Goal: Transaction & Acquisition: Purchase product/service

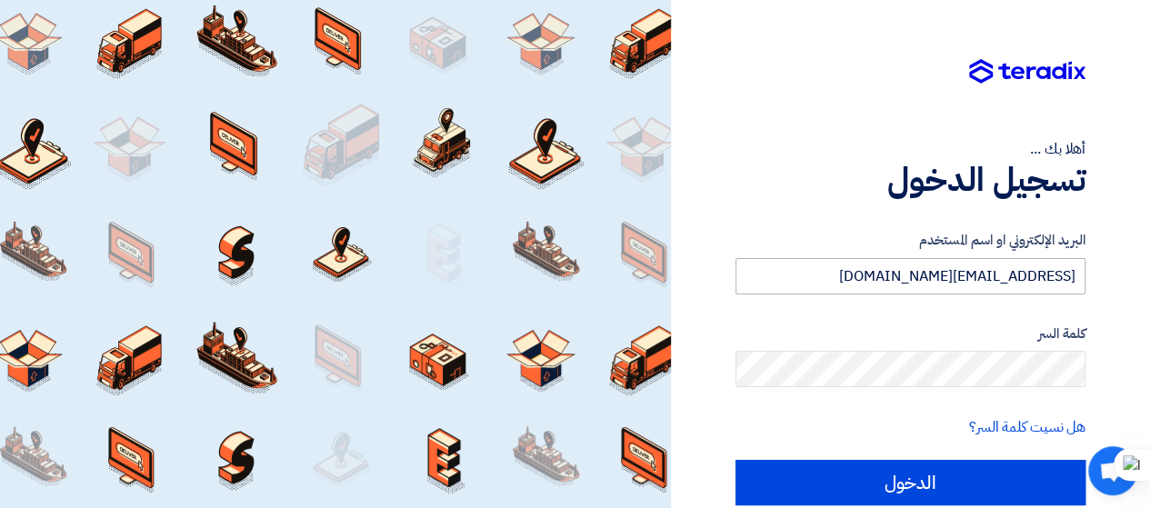
type input "[EMAIL_ADDRESS][DOMAIN_NAME]"
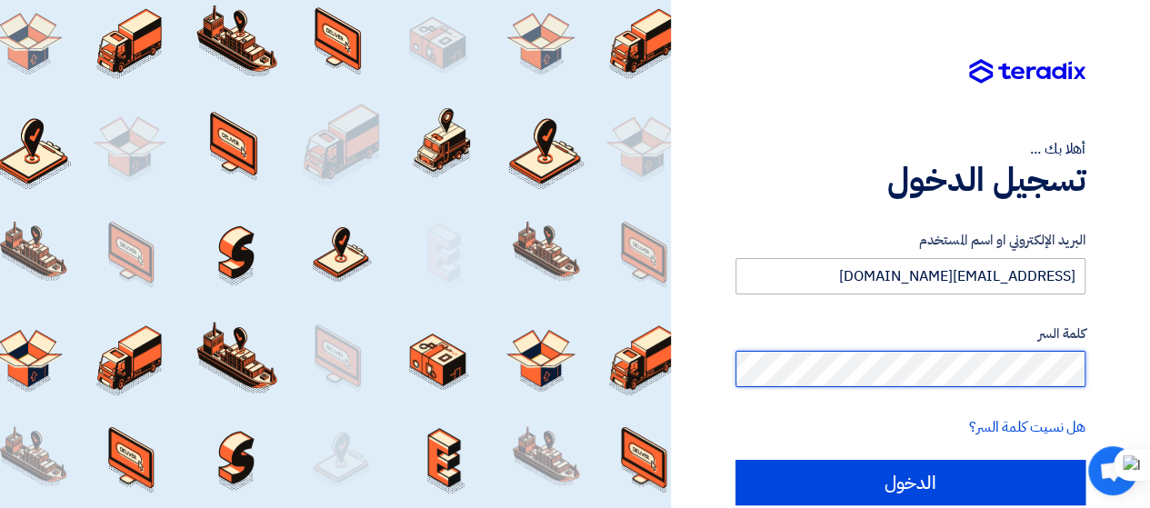
click at [735, 460] on input "الدخول" at bounding box center [910, 482] width 350 height 45
type input "Sign in"
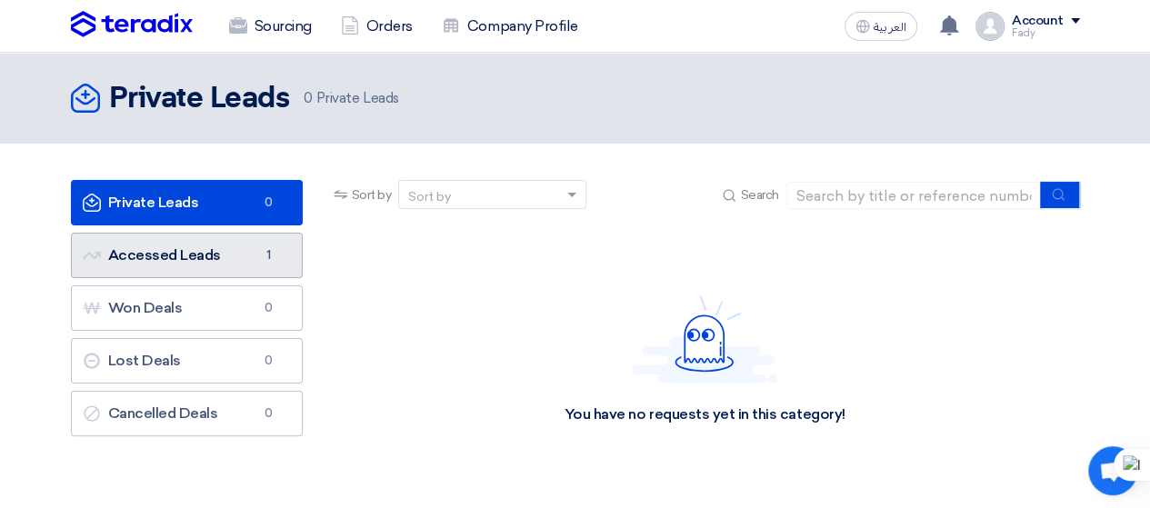
click at [211, 243] on link "Accessed Leads Accessed Leads 1" at bounding box center [187, 255] width 232 height 45
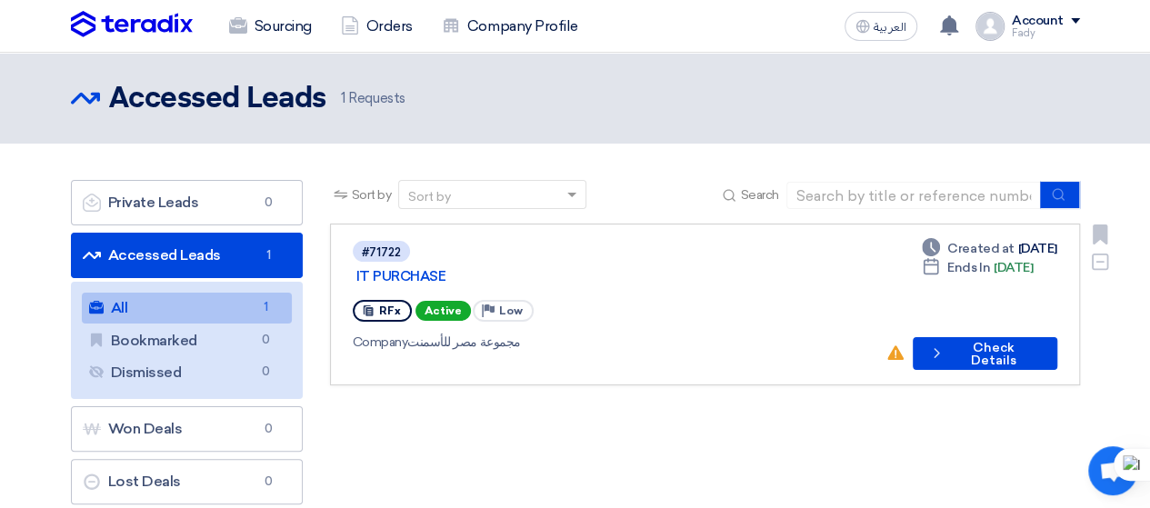
click at [614, 241] on div "#71722 IT PURCHASE" at bounding box center [612, 263] width 518 height 48
click at [727, 265] on div "#71722 IT PURCHASE RFx Active Priority Low Company مجموعة مصر للأسمنت" at bounding box center [612, 304] width 518 height 131
click at [959, 277] on div "Deadline Created at [DATE] Deadline Ends In [DATE] No action taken yet! Check d…" at bounding box center [971, 304] width 172 height 131
click at [982, 340] on button "Check details Check Details" at bounding box center [985, 353] width 145 height 33
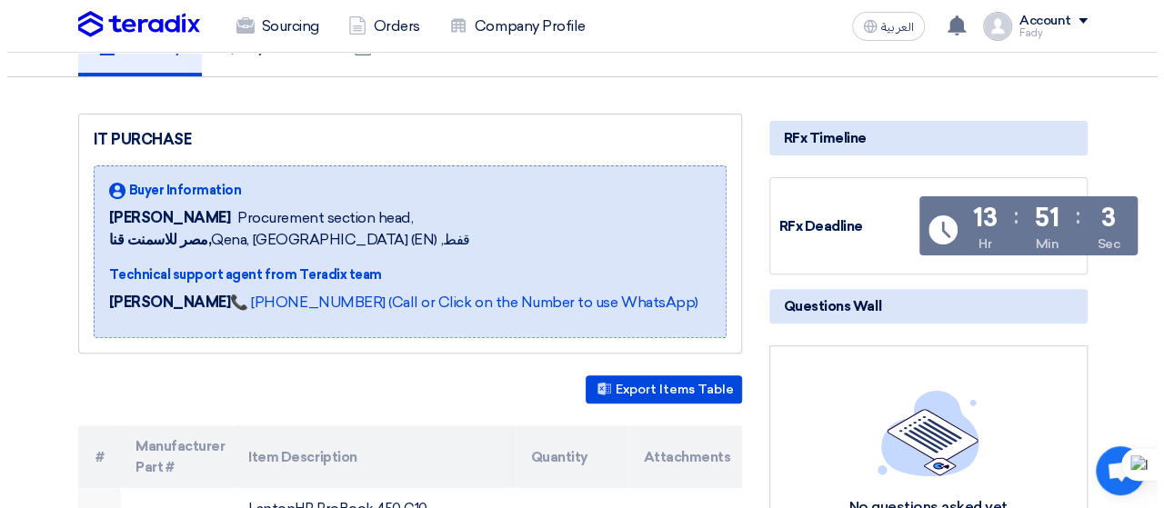
scroll to position [109, 0]
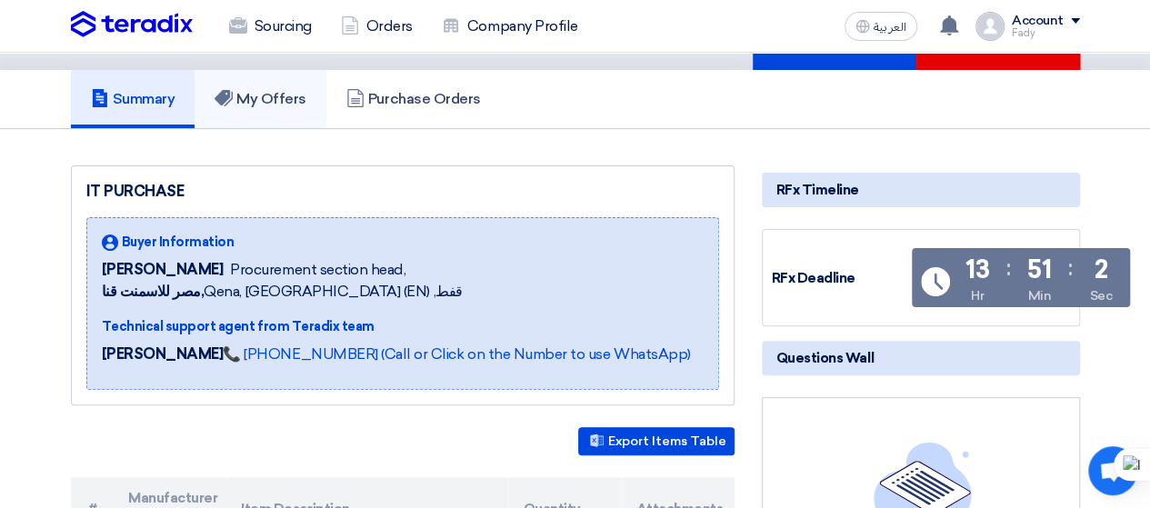
click at [255, 112] on link "My Offers" at bounding box center [261, 99] width 132 height 58
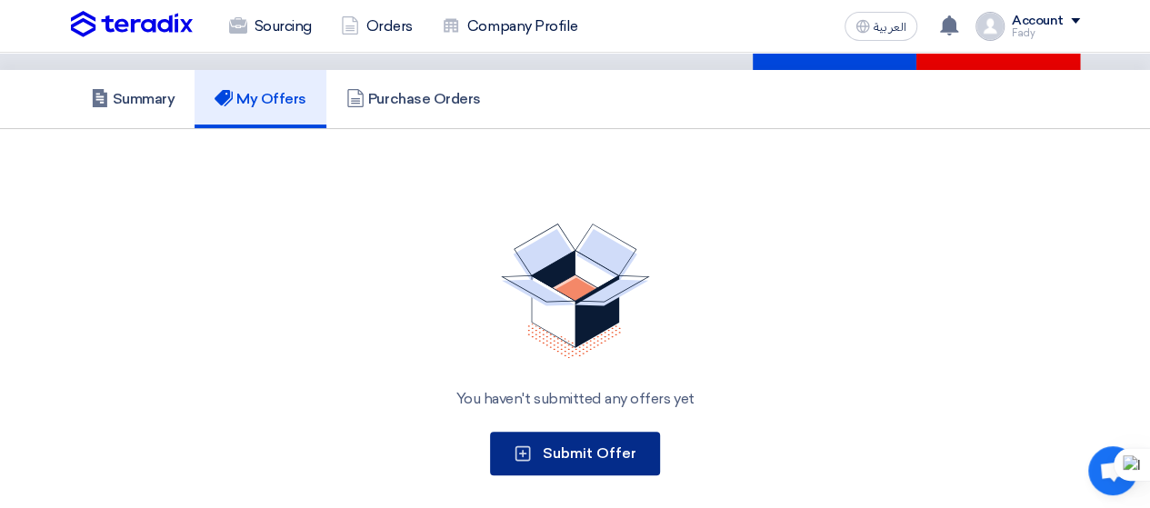
click at [572, 448] on span "Submit Offer" at bounding box center [590, 453] width 94 height 17
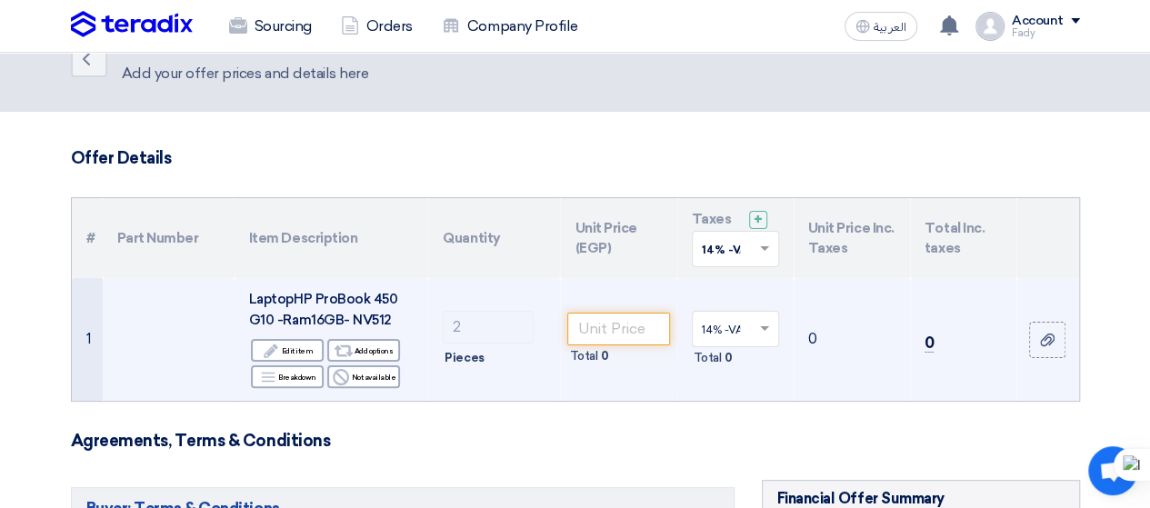
scroll to position [46, 0]
click at [616, 335] on input "number" at bounding box center [618, 330] width 102 height 33
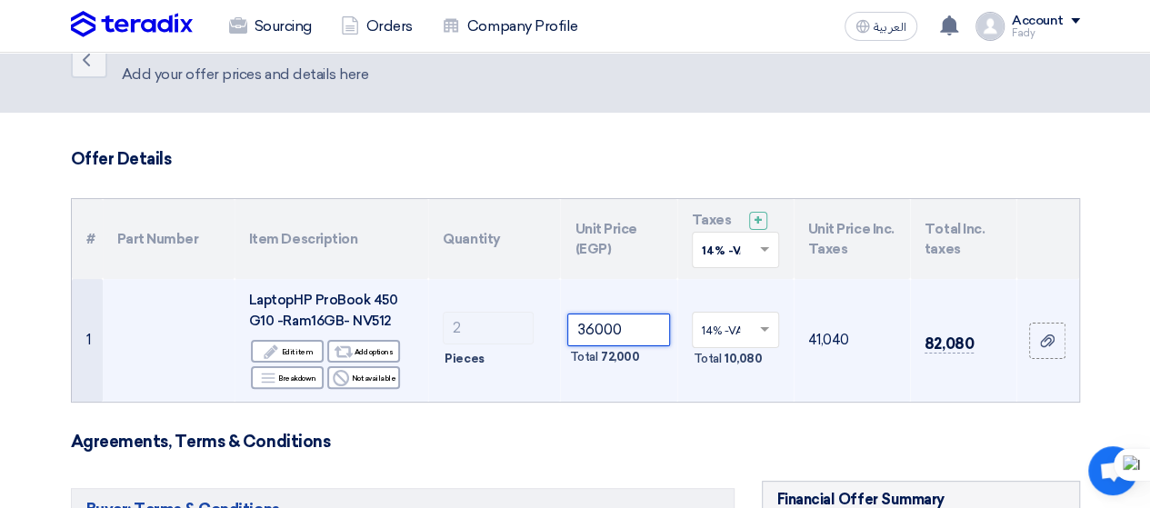
click at [620, 335] on input "36000" at bounding box center [618, 330] width 102 height 33
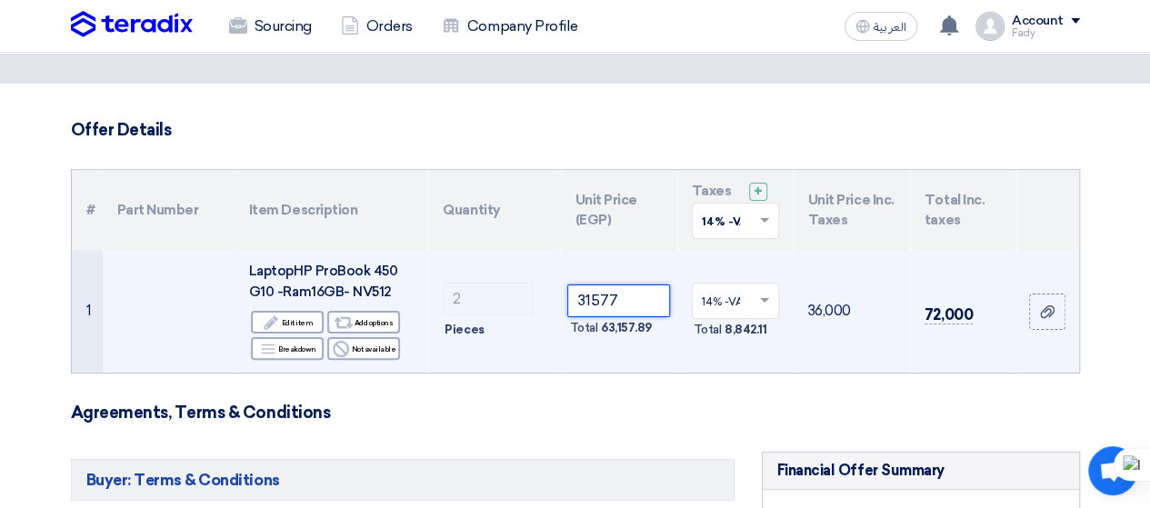
scroll to position [83, 0]
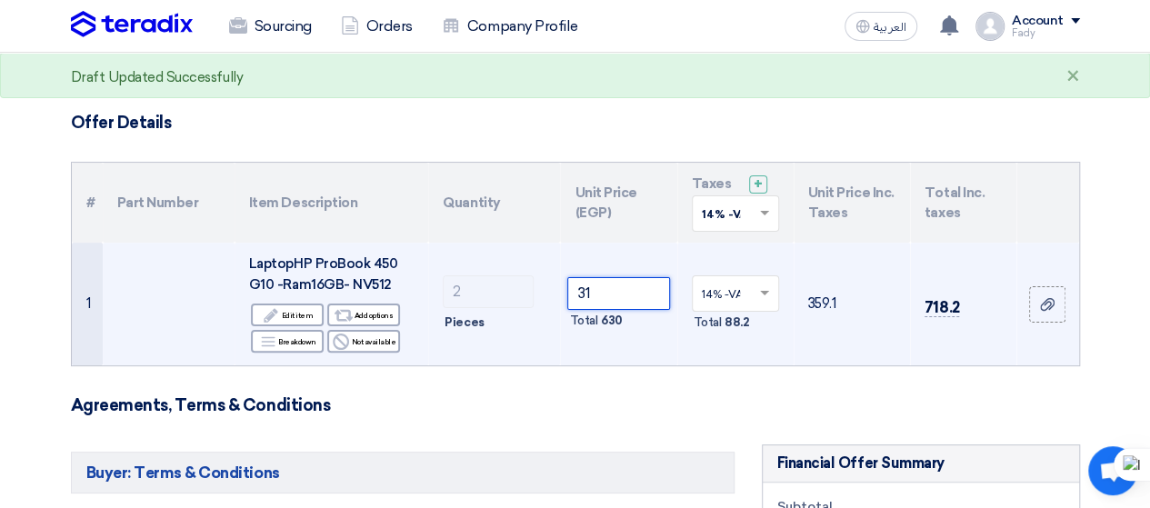
type input "3"
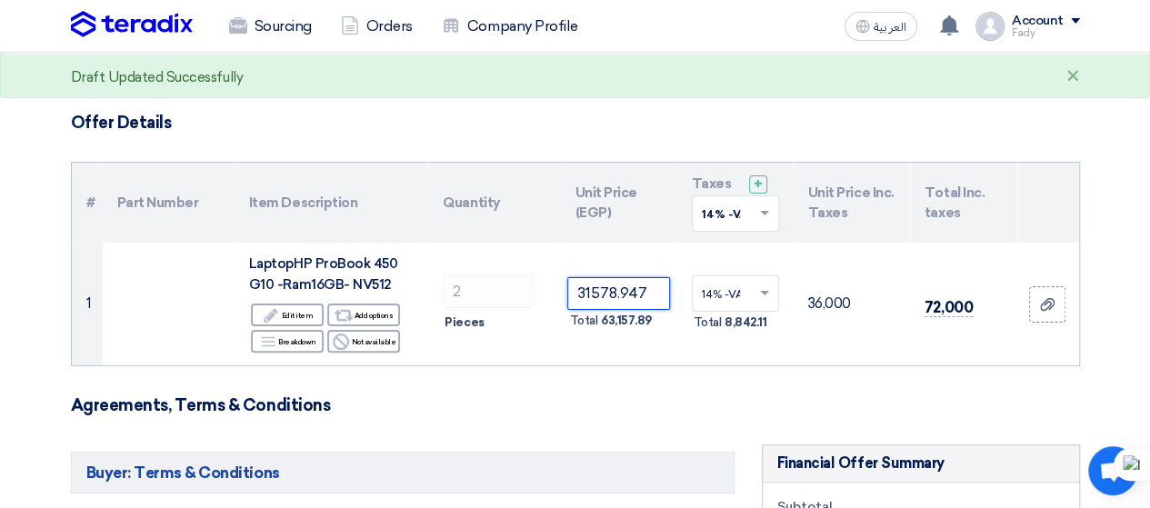
type input "31578.947"
click at [755, 402] on h3 "Agreements, Terms & Conditions" at bounding box center [575, 405] width 1009 height 20
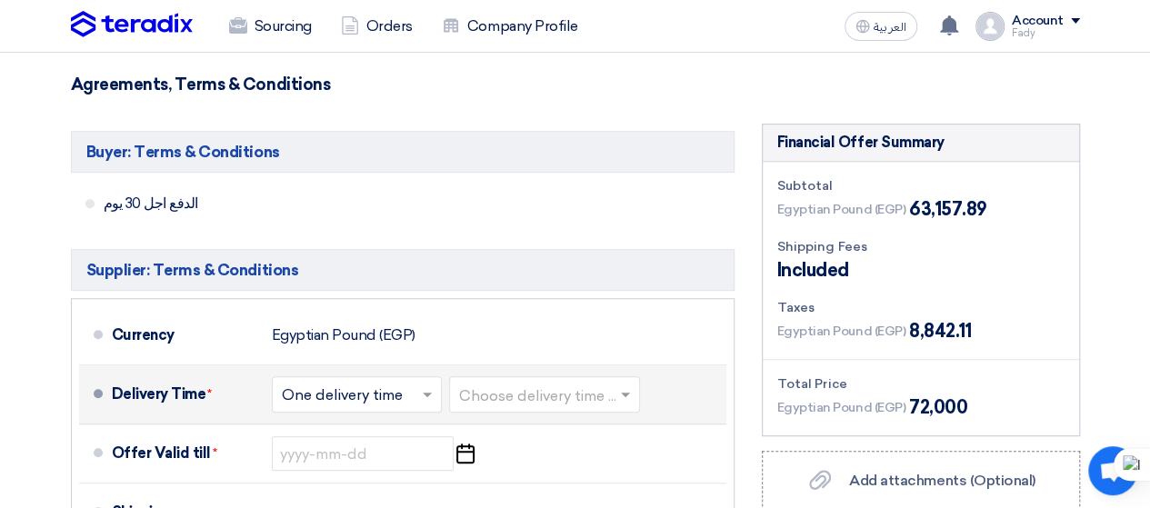
scroll to position [405, 0]
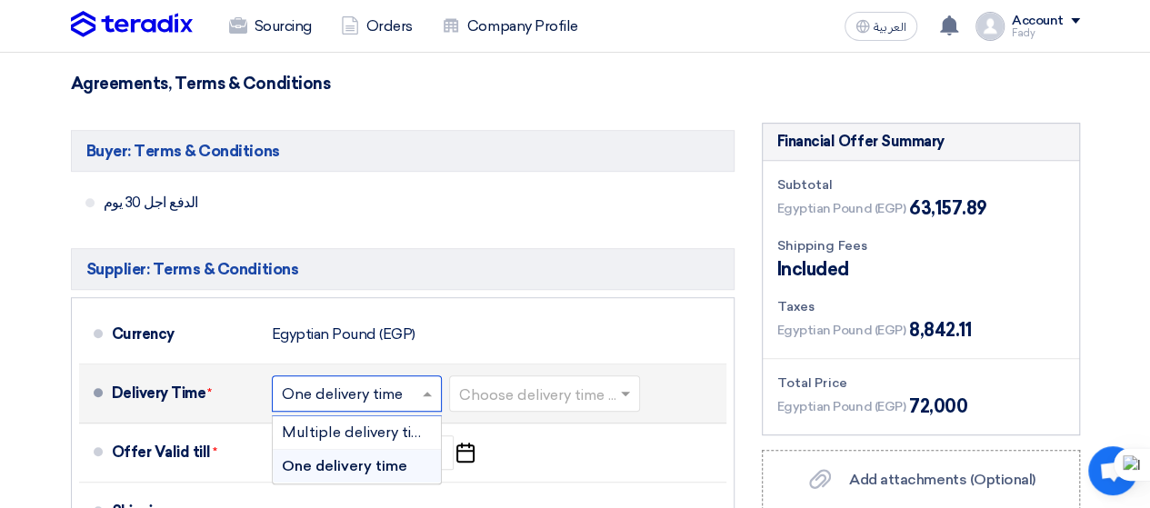
click at [408, 392] on input "text" at bounding box center [358, 396] width 152 height 26
click at [387, 465] on span "One delivery time" at bounding box center [344, 465] width 125 height 17
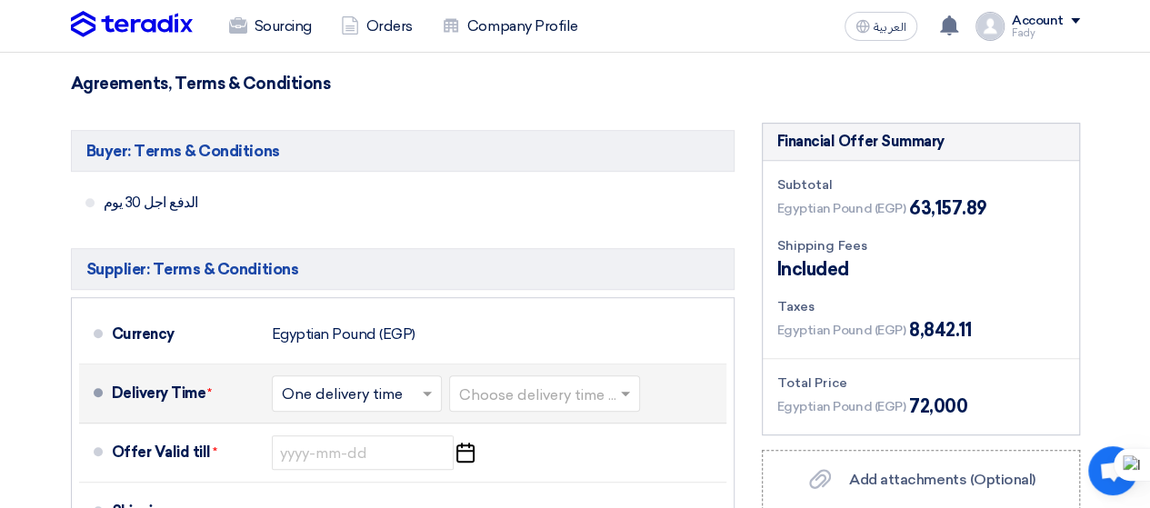
click at [513, 392] on input "text" at bounding box center [545, 396] width 173 height 26
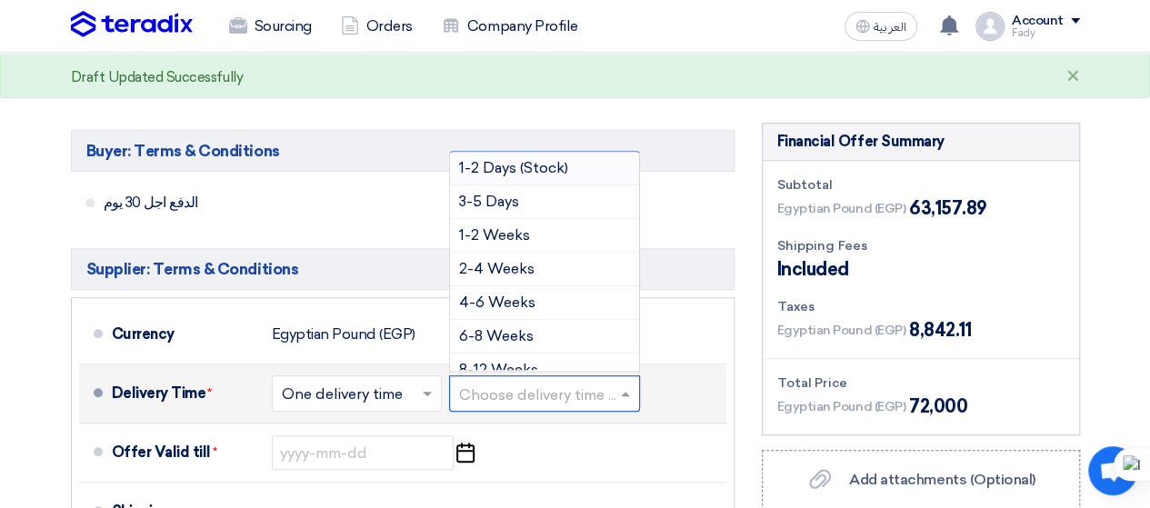
click at [552, 166] on span "1-2 Days (Stock)" at bounding box center [513, 167] width 109 height 17
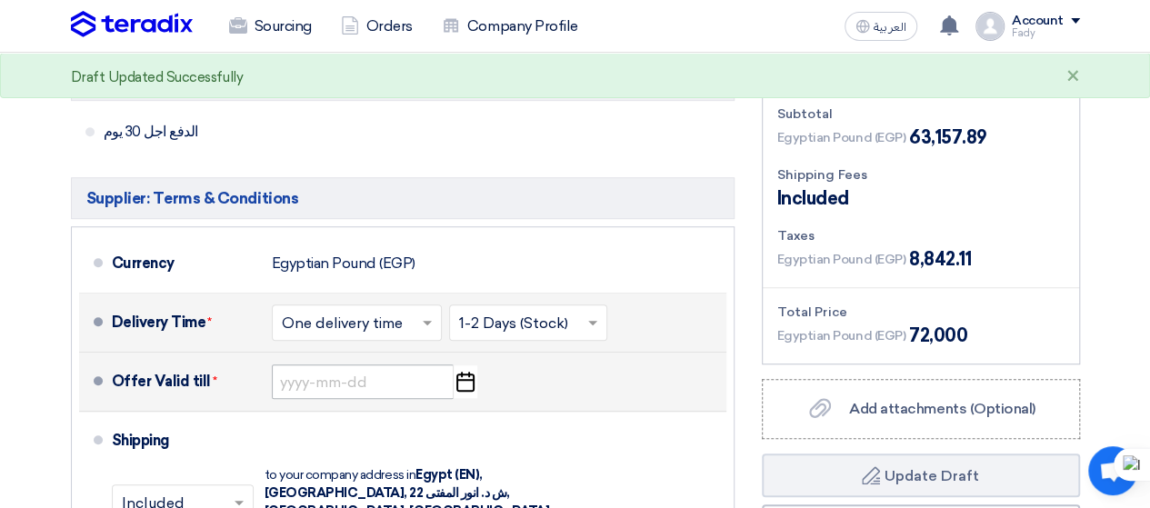
scroll to position [476, 0]
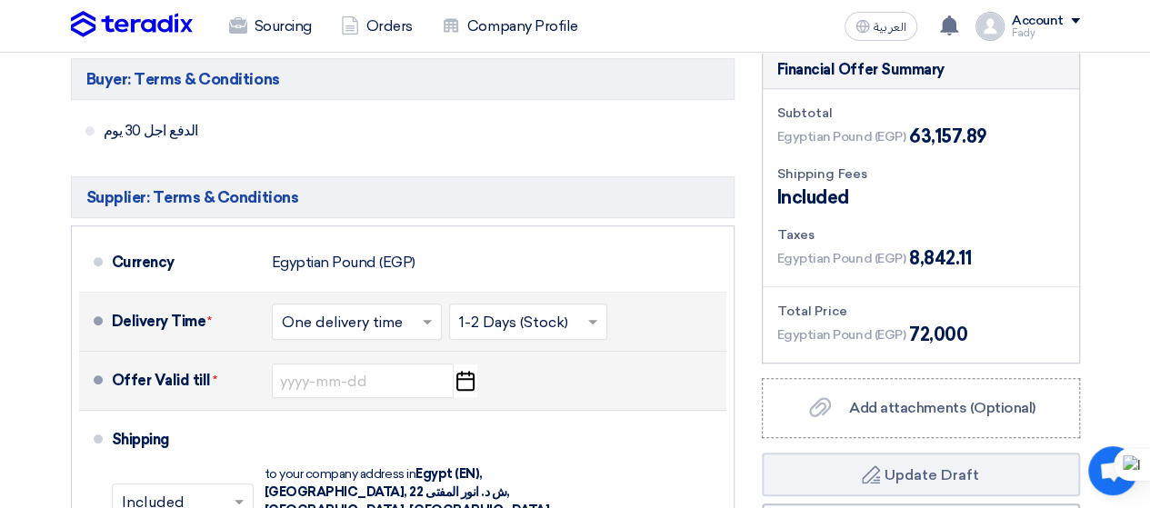
click at [464, 378] on use "button" at bounding box center [465, 381] width 18 height 20
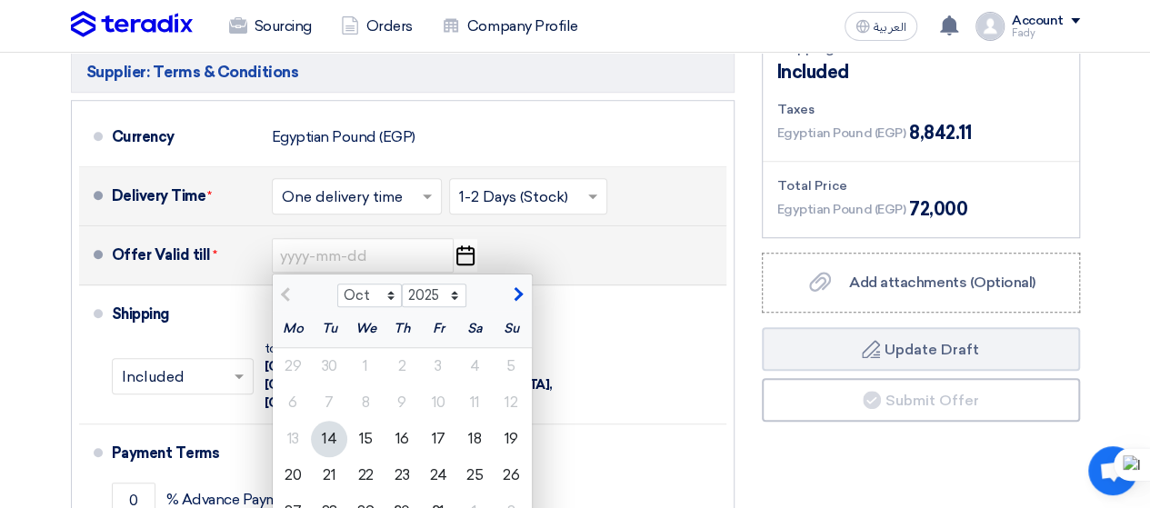
scroll to position [604, 0]
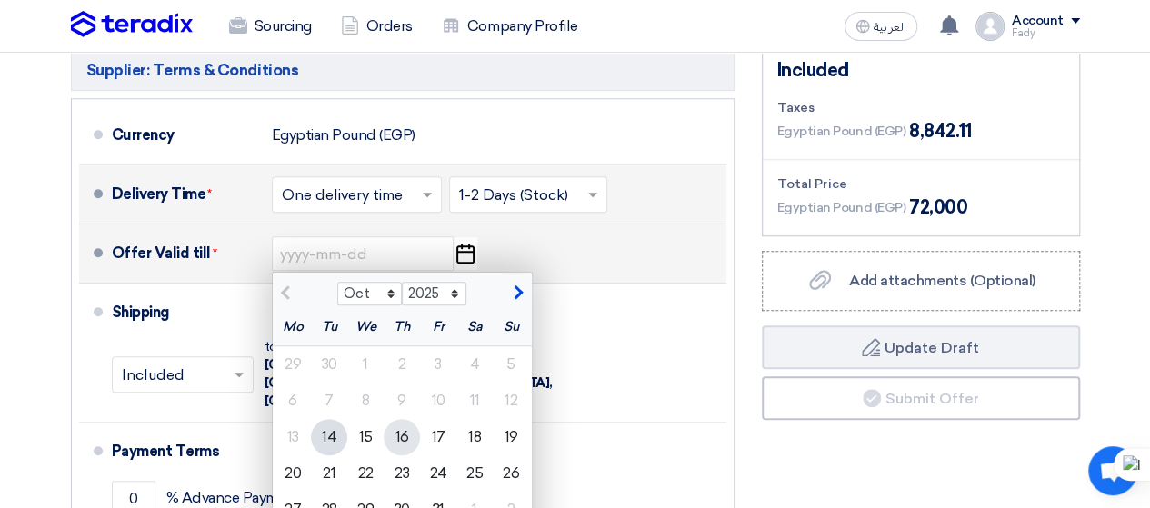
click at [407, 435] on div "16" at bounding box center [402, 437] width 36 height 36
type input "[DATE]"
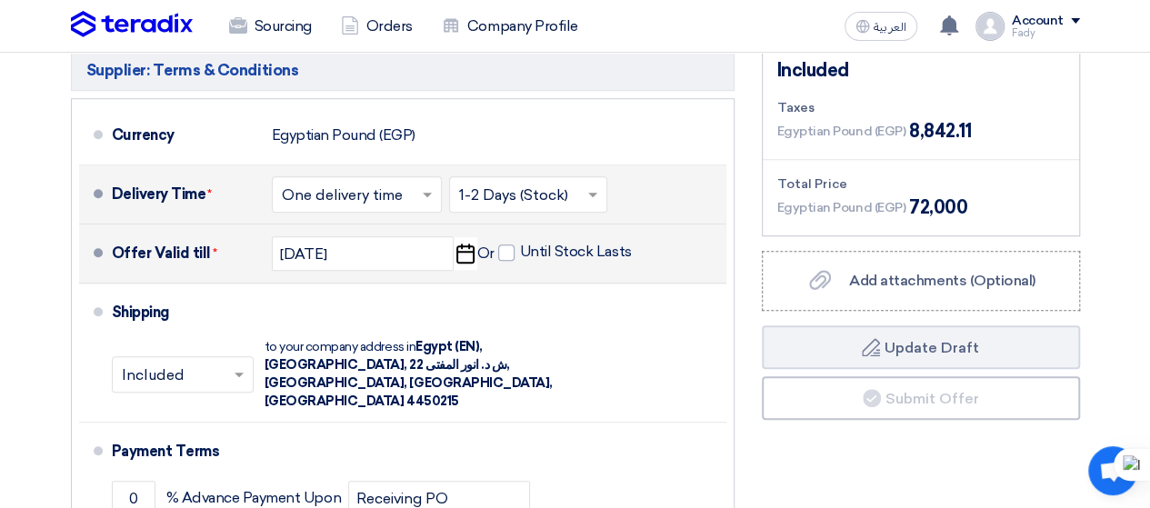
scroll to position [667, 0]
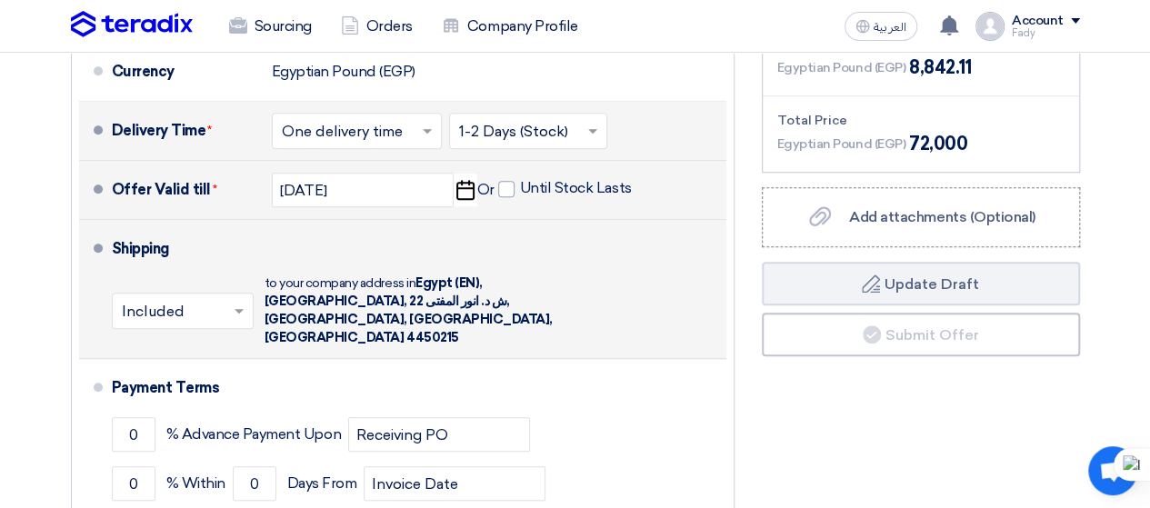
click at [210, 301] on input "text" at bounding box center [184, 313] width 124 height 26
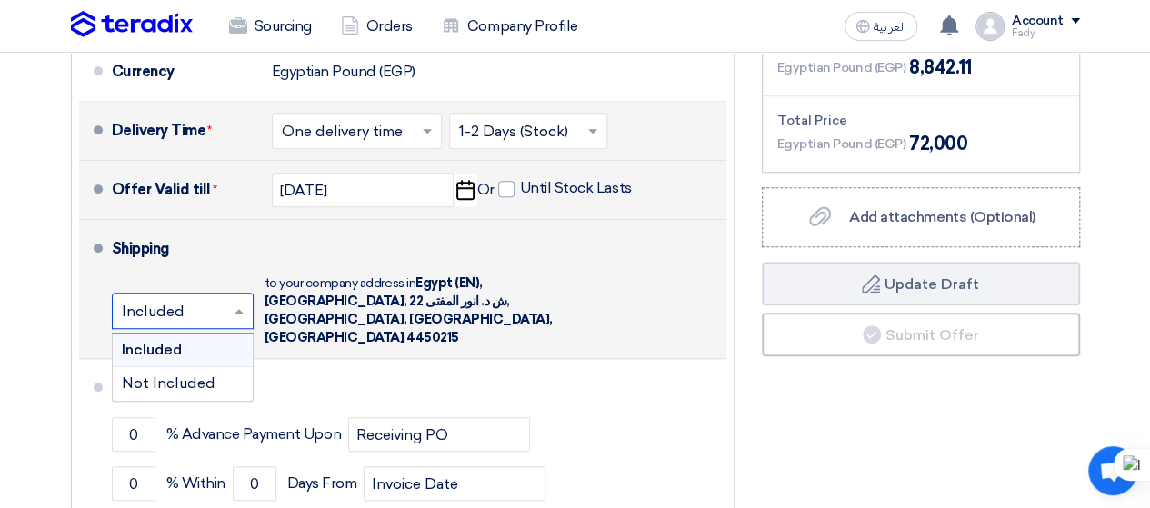
click at [210, 301] on input "text" at bounding box center [184, 313] width 124 height 26
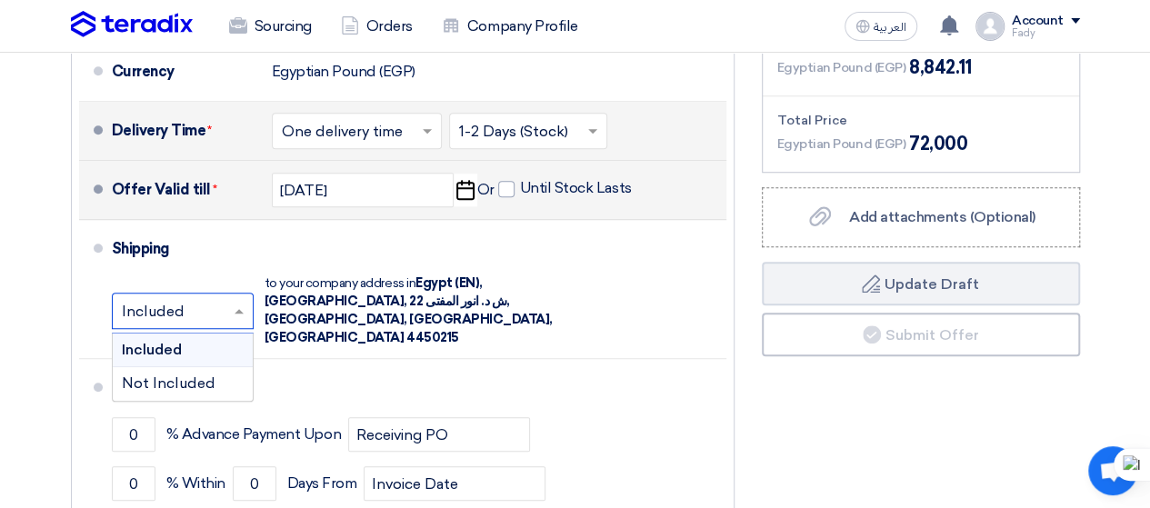
click at [804, 412] on div "Financial Offer Summary Subtotal Egyptian Pound (EGP) 63,157.89 Shipping Fees" at bounding box center [920, 256] width 345 height 792
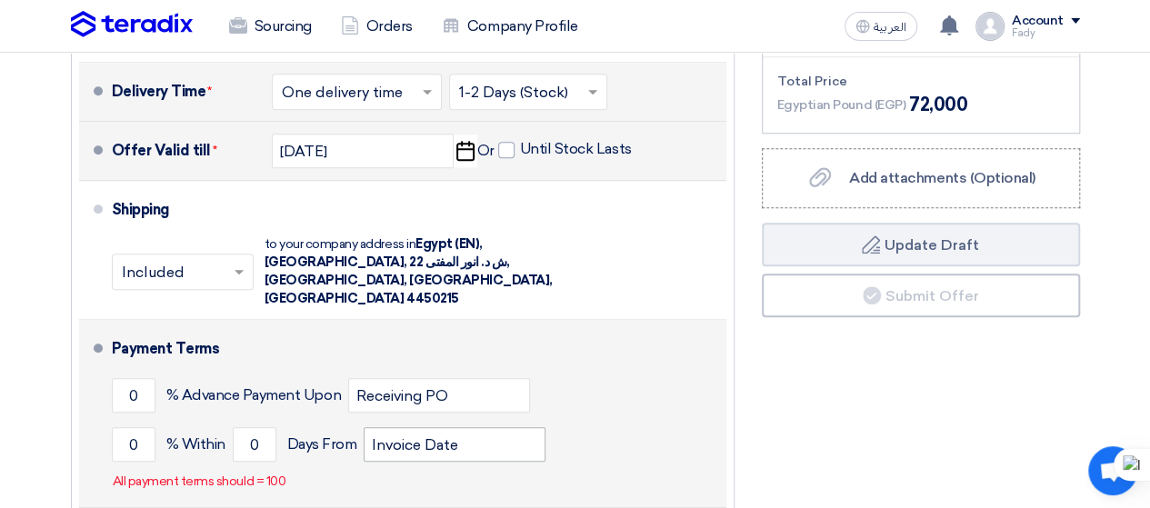
scroll to position [709, 0]
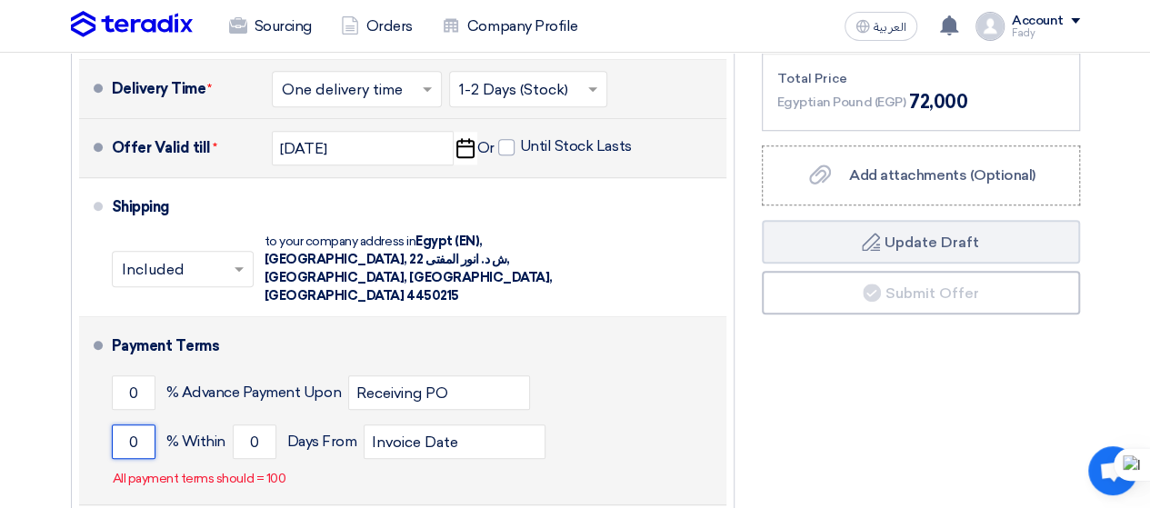
click at [127, 425] on input "0" at bounding box center [134, 442] width 44 height 35
type input "100"
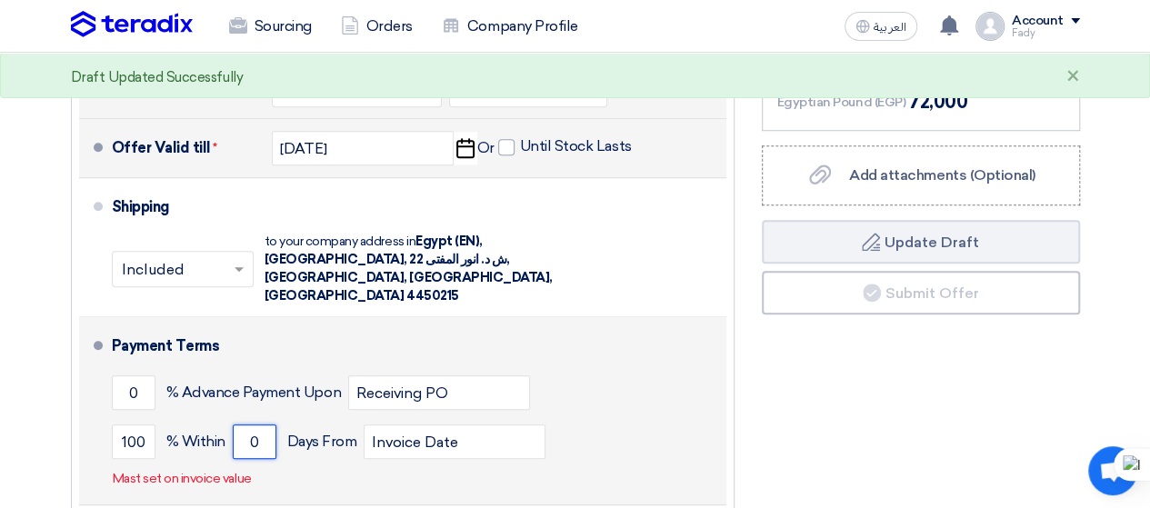
drag, startPoint x: 263, startPoint y: 428, endPoint x: 247, endPoint y: 428, distance: 15.5
click at [247, 428] on input "0" at bounding box center [255, 442] width 44 height 35
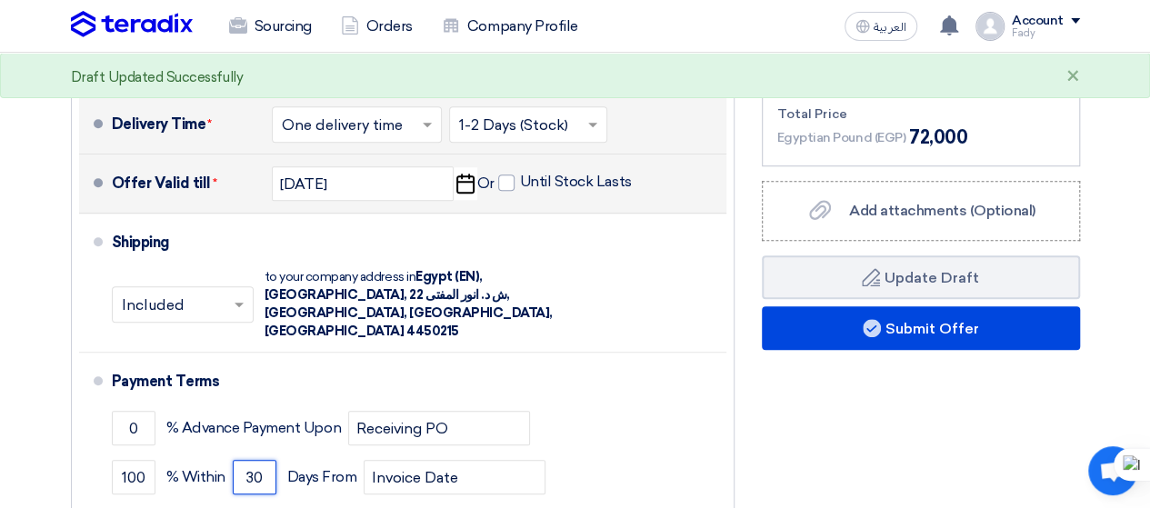
scroll to position [766, 0]
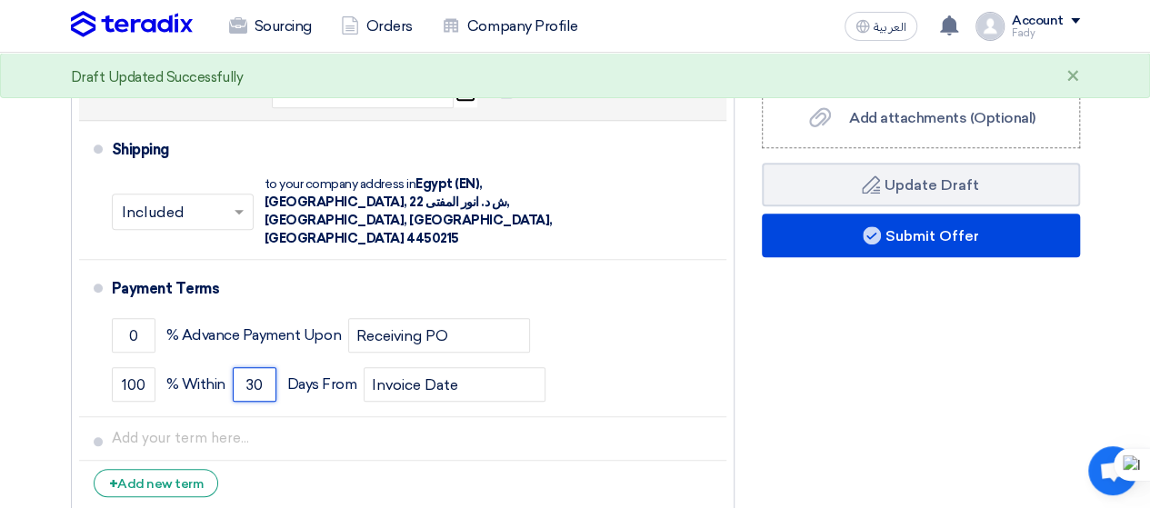
type input "30"
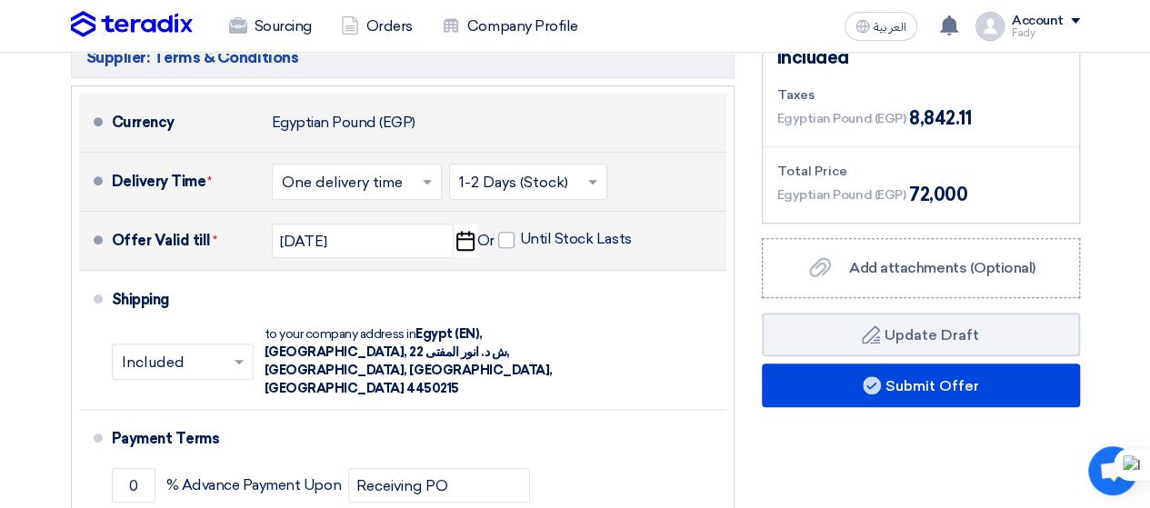
scroll to position [617, 0]
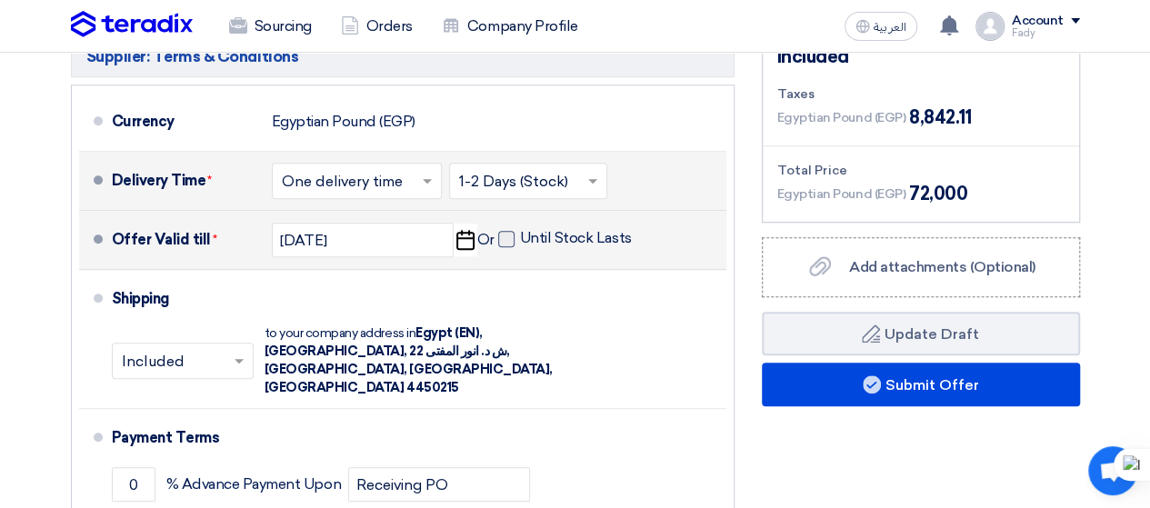
click at [511, 241] on span at bounding box center [506, 239] width 16 height 16
click at [520, 241] on input "Until Stock Lasts" at bounding box center [577, 246] width 115 height 35
checkbox input "true"
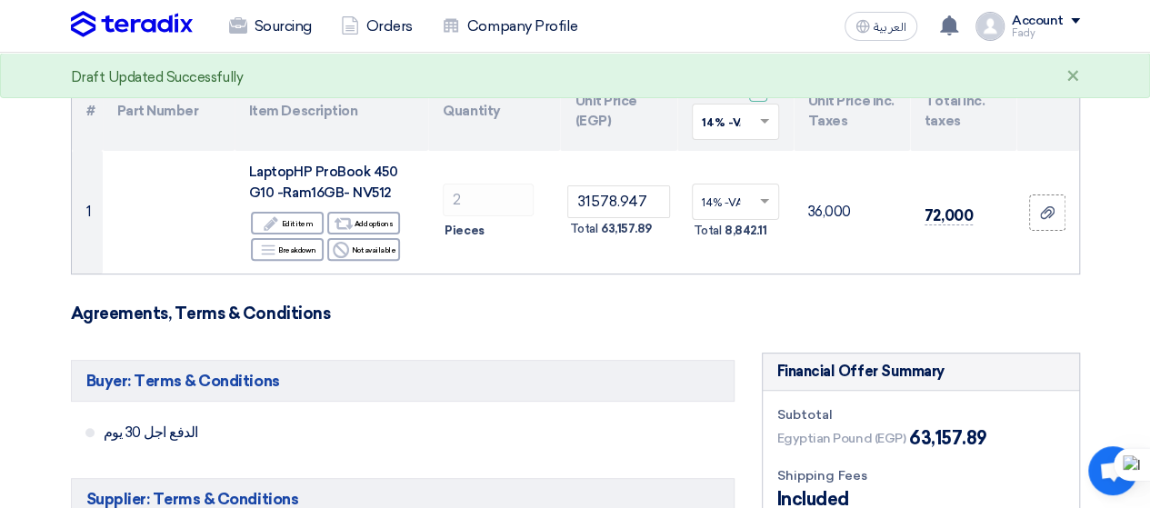
scroll to position [175, 0]
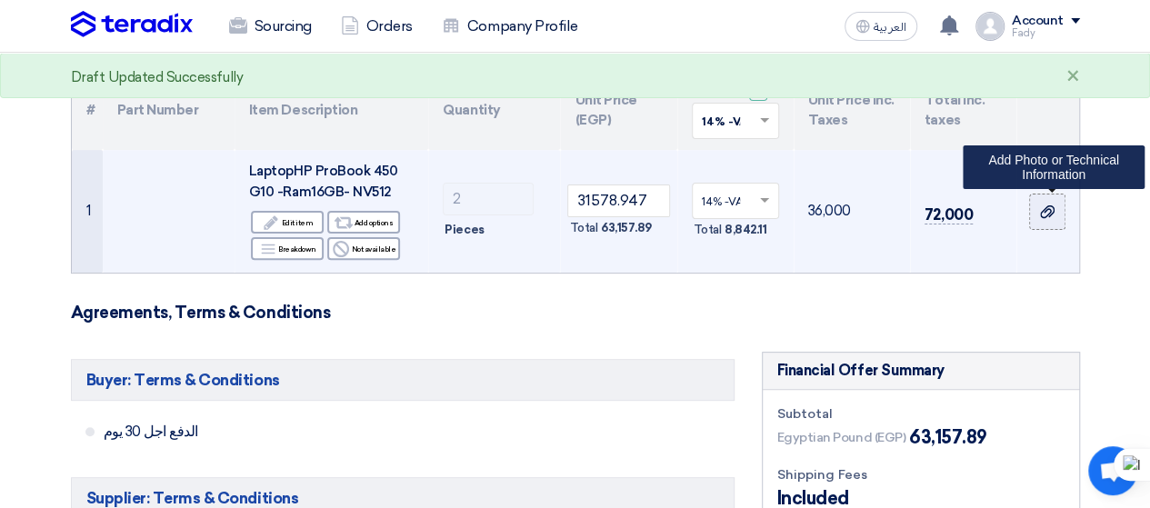
click at [1054, 217] on div at bounding box center [1047, 211] width 18 height 21
click at [0, 0] on input "file" at bounding box center [0, 0] width 0 height 0
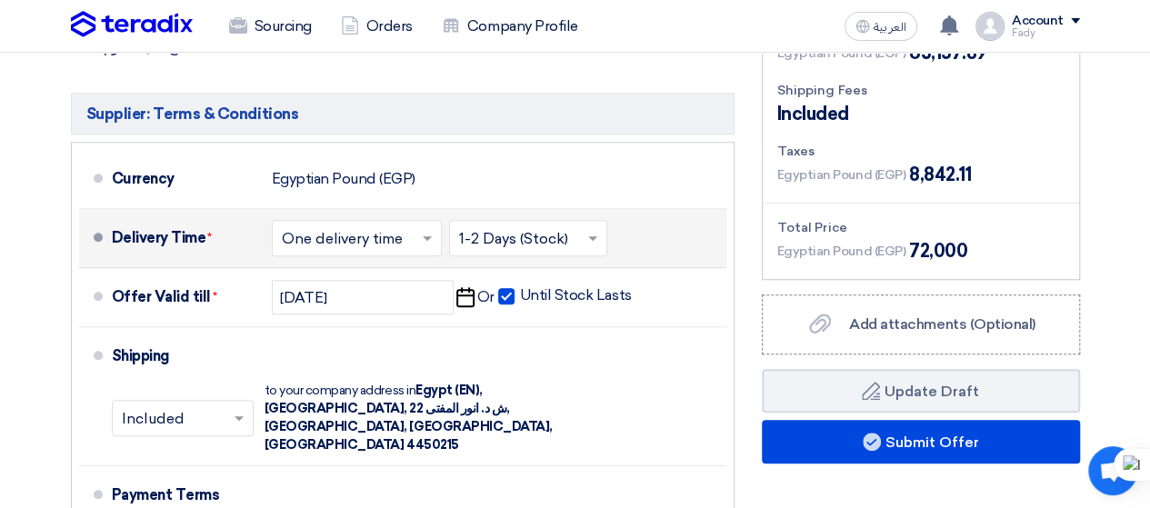
scroll to position [0, 0]
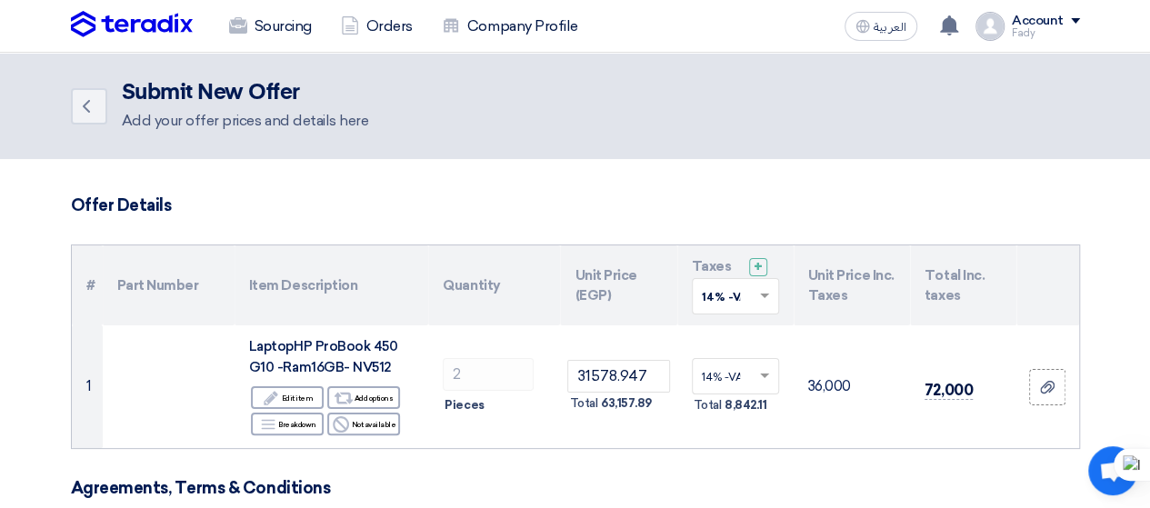
click at [1004, 25] on img at bounding box center [989, 26] width 29 height 29
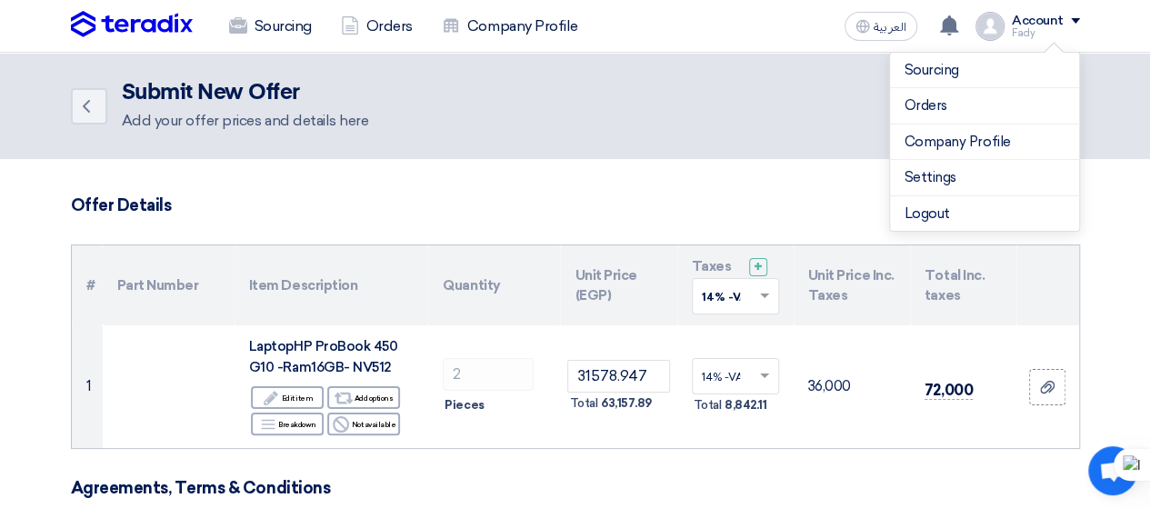
click at [1004, 25] on img at bounding box center [989, 26] width 29 height 29
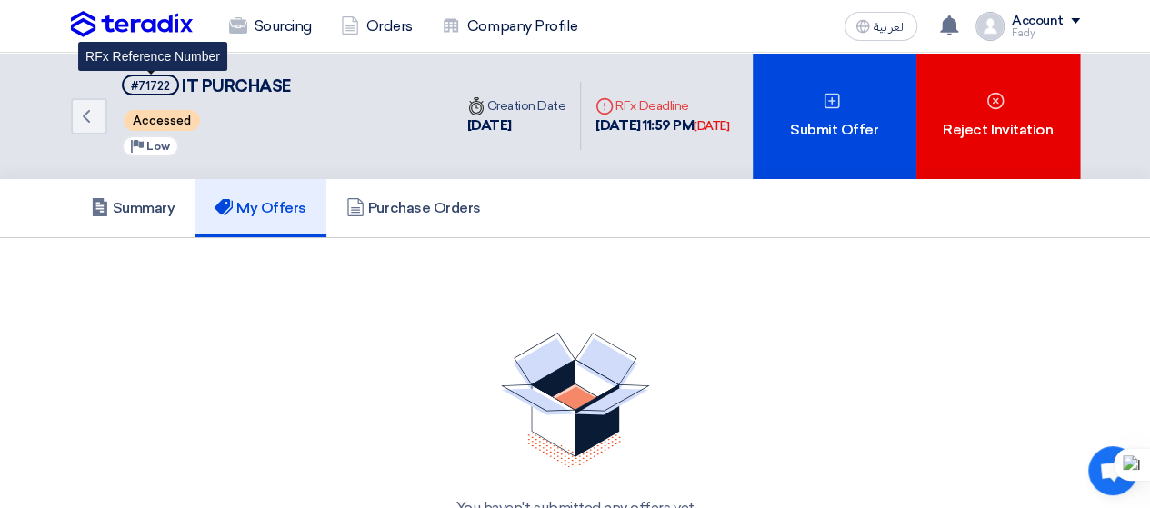
click at [173, 88] on span "#71722" at bounding box center [150, 85] width 57 height 21
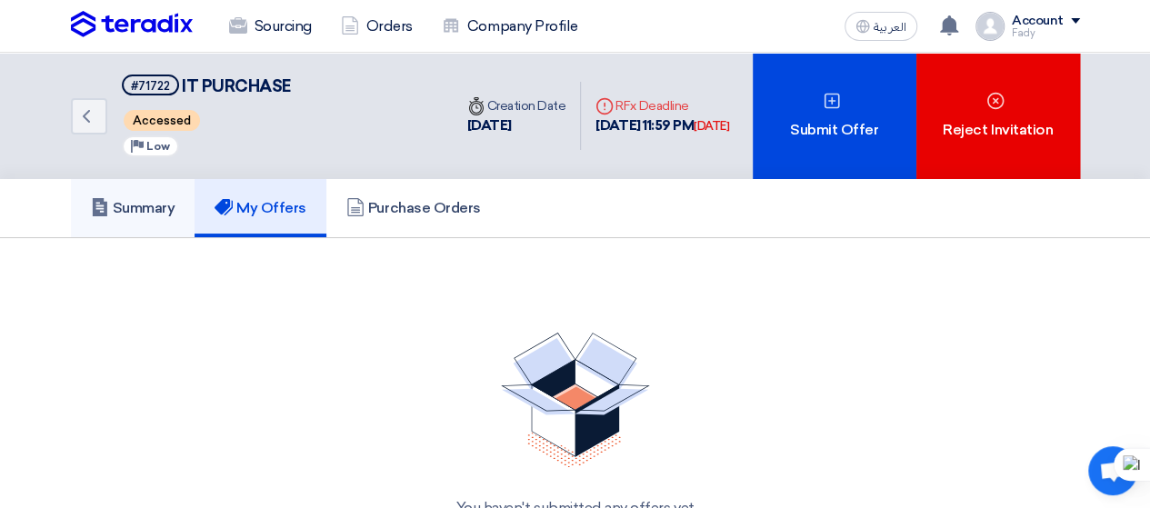
click at [158, 214] on h5 "Summary" at bounding box center [133, 208] width 85 height 18
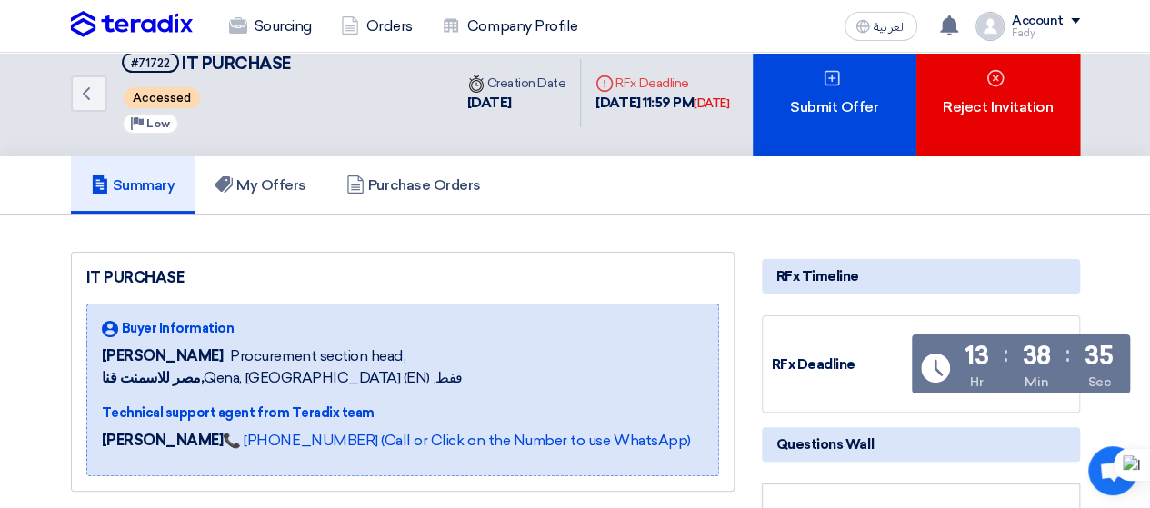
scroll to position [12, 0]
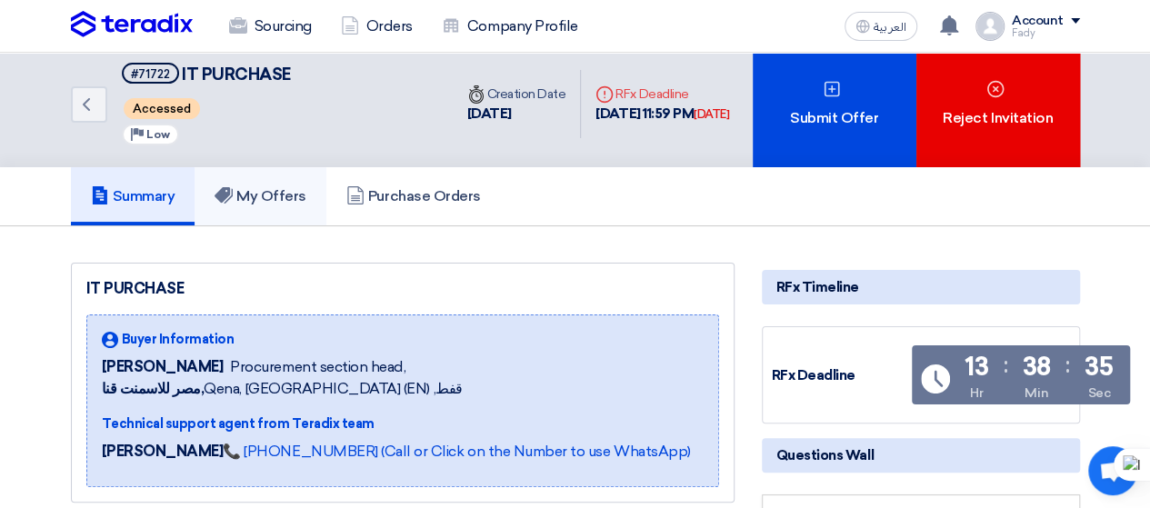
click at [267, 194] on h5 "My Offers" at bounding box center [261, 196] width 92 height 18
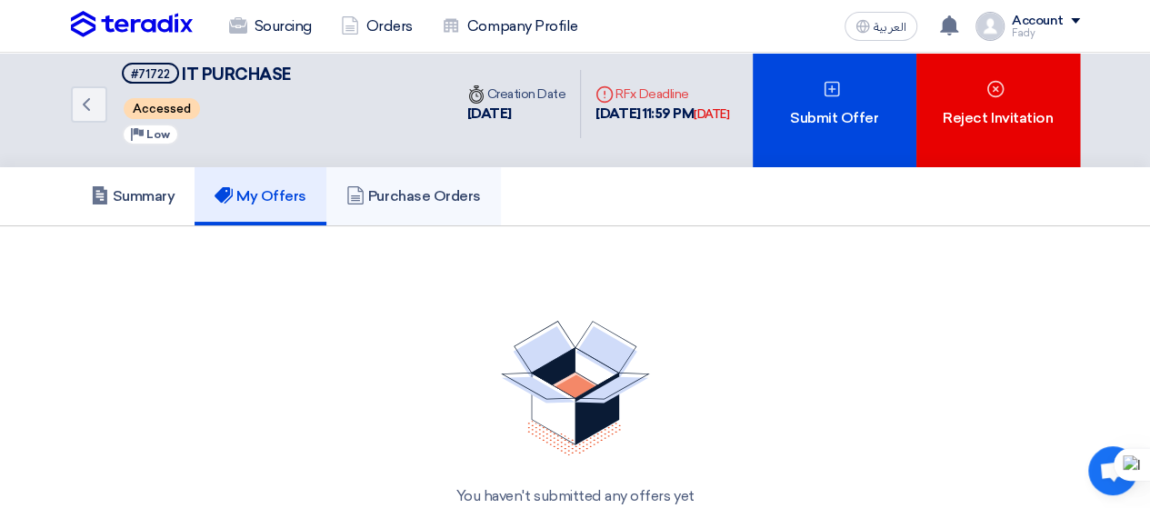
click at [419, 201] on h5 "Purchase Orders" at bounding box center [413, 196] width 135 height 18
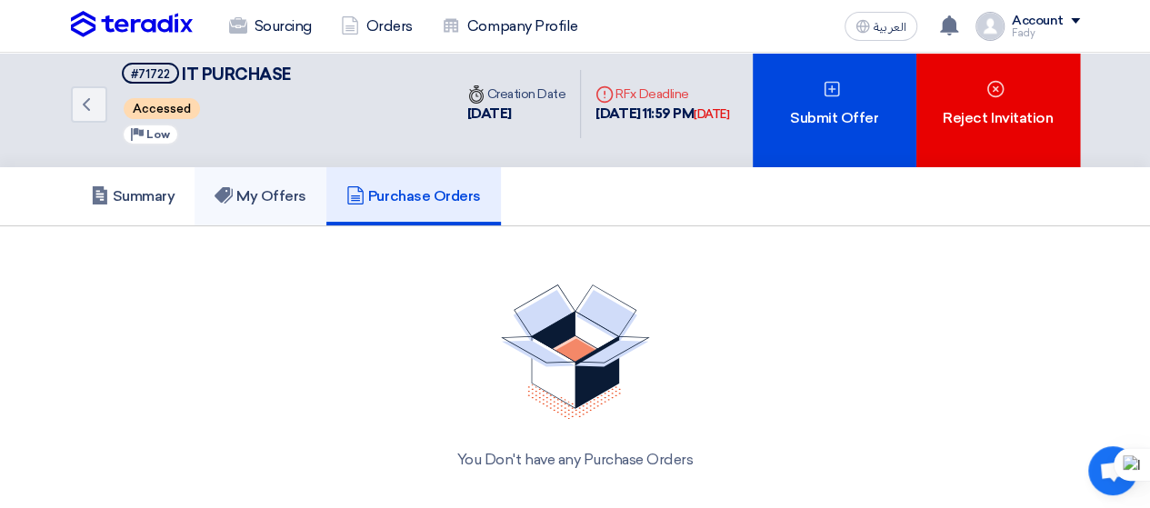
drag, startPoint x: 258, startPoint y: 217, endPoint x: 212, endPoint y: 208, distance: 47.2
click at [257, 215] on link "My Offers" at bounding box center [261, 196] width 132 height 58
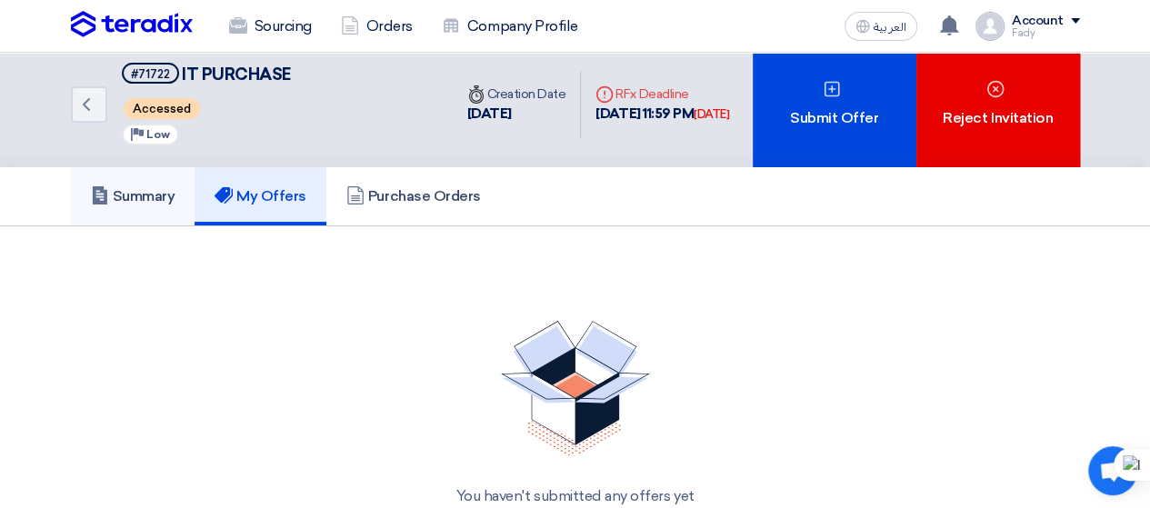
click at [144, 194] on h5 "Summary" at bounding box center [133, 196] width 85 height 18
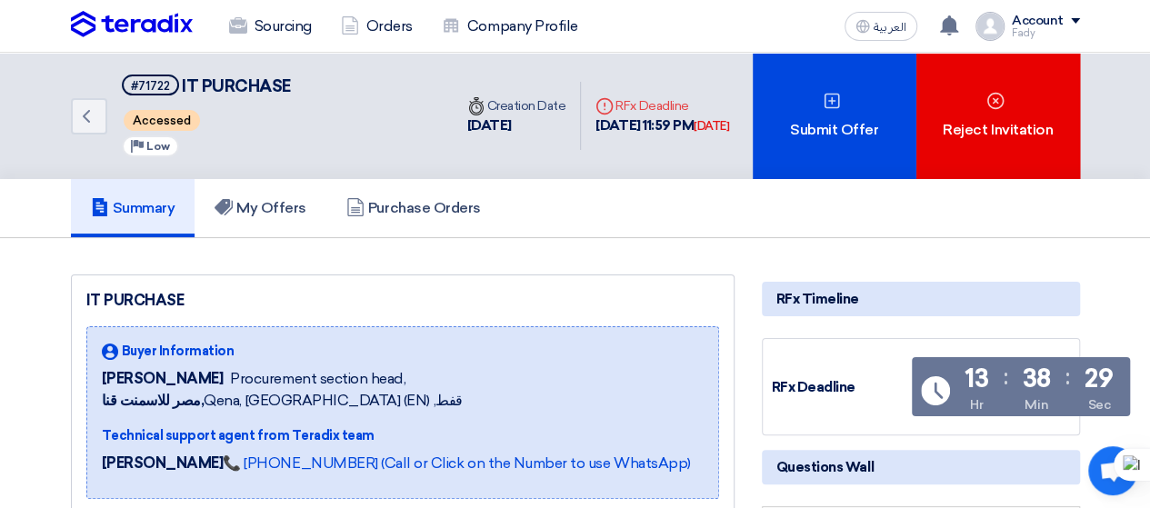
click at [177, 126] on span "Accessed" at bounding box center [162, 120] width 76 height 21
click at [471, 136] on div "[DATE]" at bounding box center [516, 125] width 99 height 21
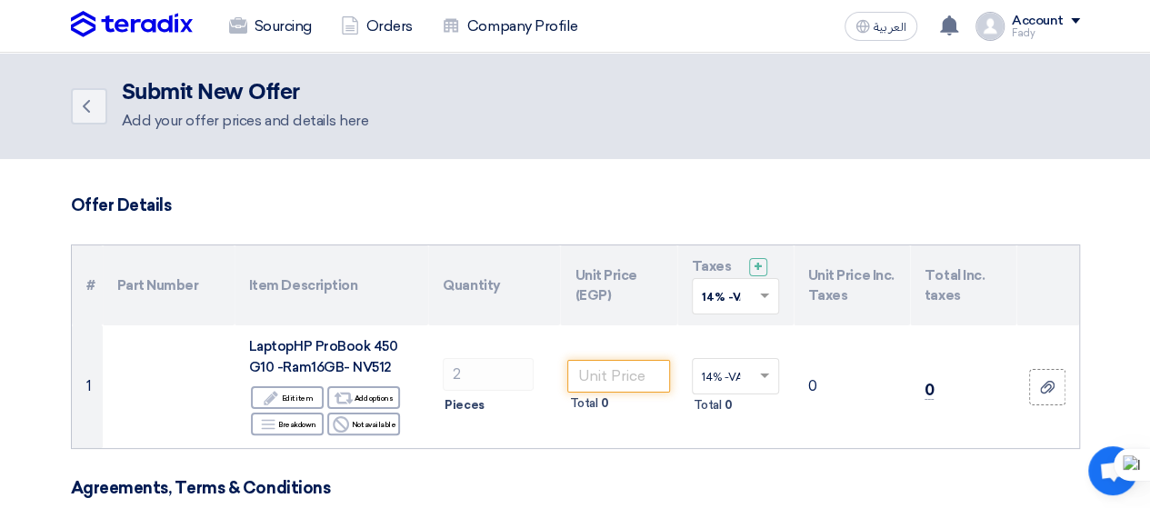
scroll to position [42, 0]
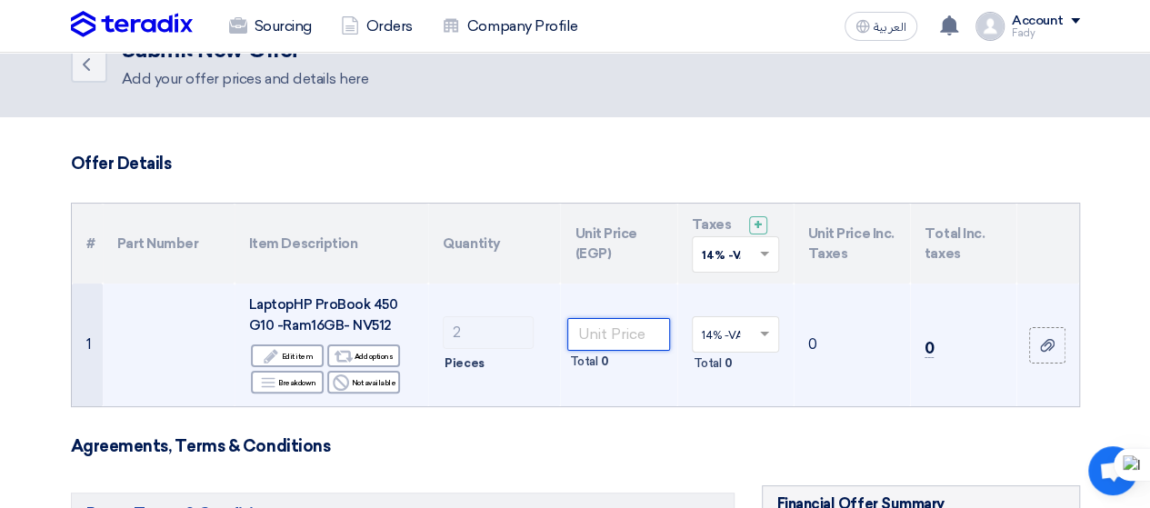
click at [619, 321] on input "number" at bounding box center [618, 334] width 102 height 33
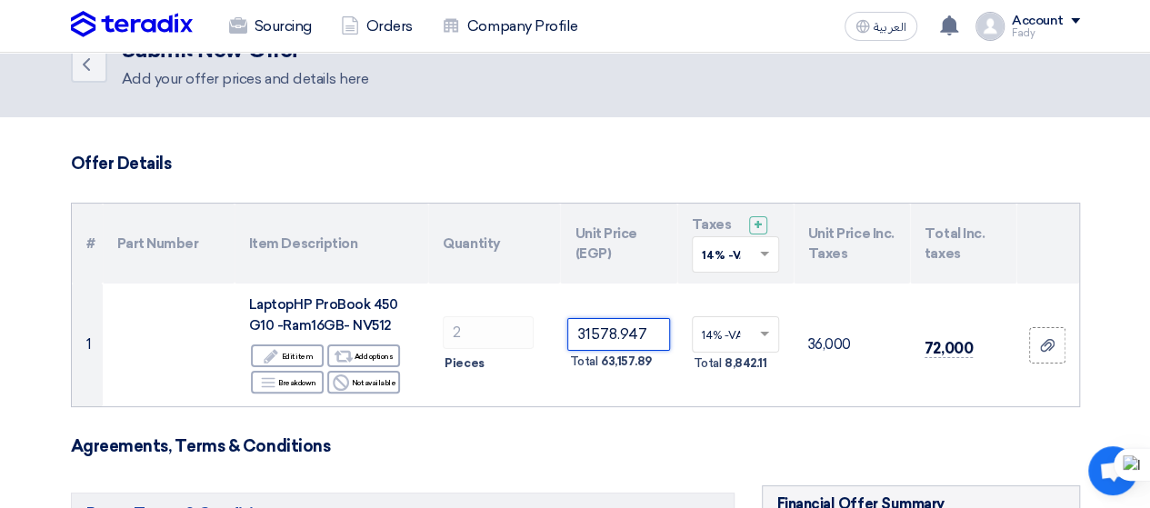
type input "31578.947"
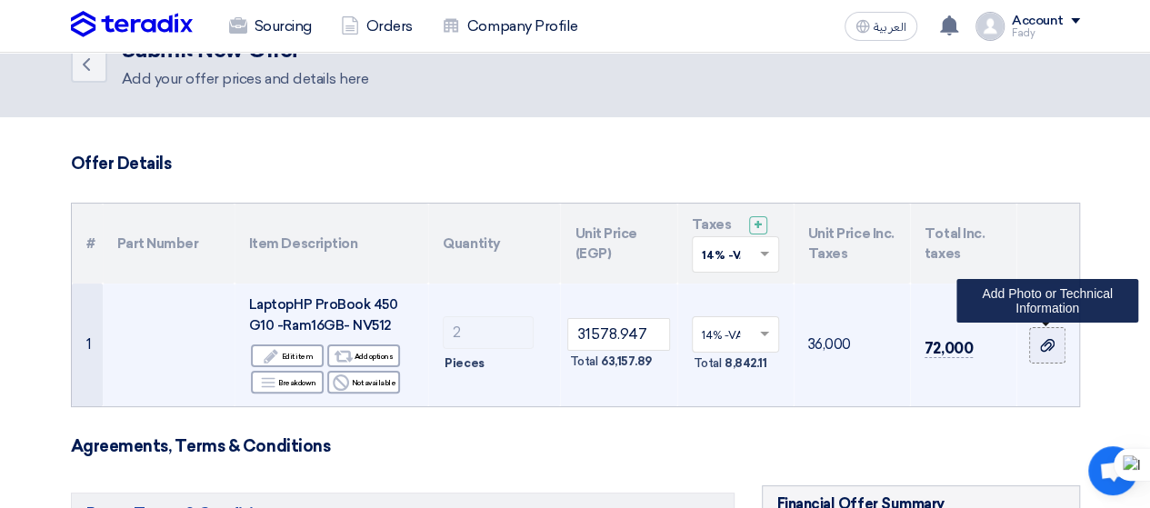
click at [1054, 349] on div at bounding box center [1047, 345] width 18 height 21
click at [0, 0] on input "file" at bounding box center [0, 0] width 0 height 0
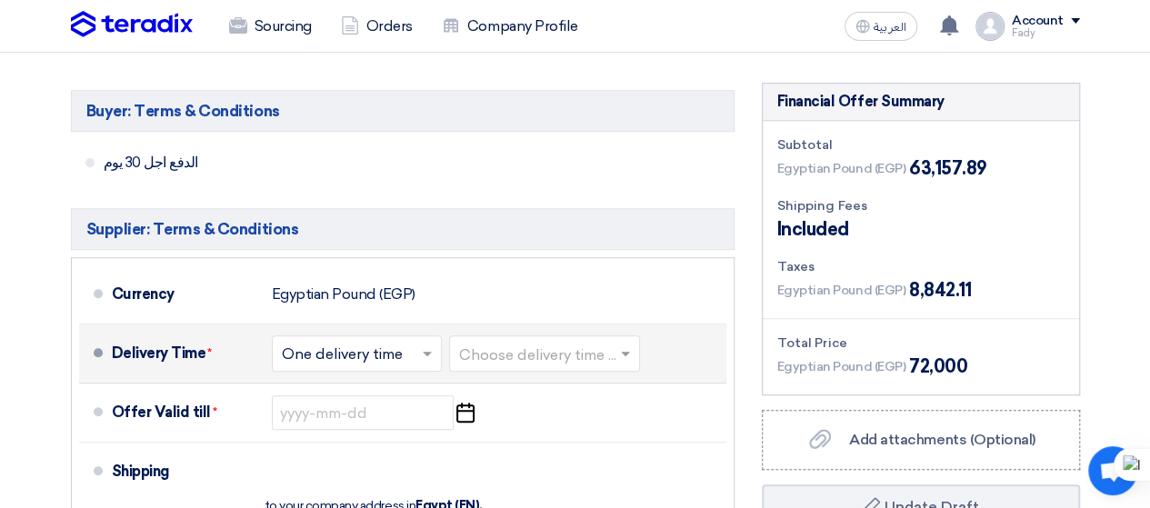
scroll to position [445, 0]
click at [425, 348] on span at bounding box center [429, 353] width 23 height 18
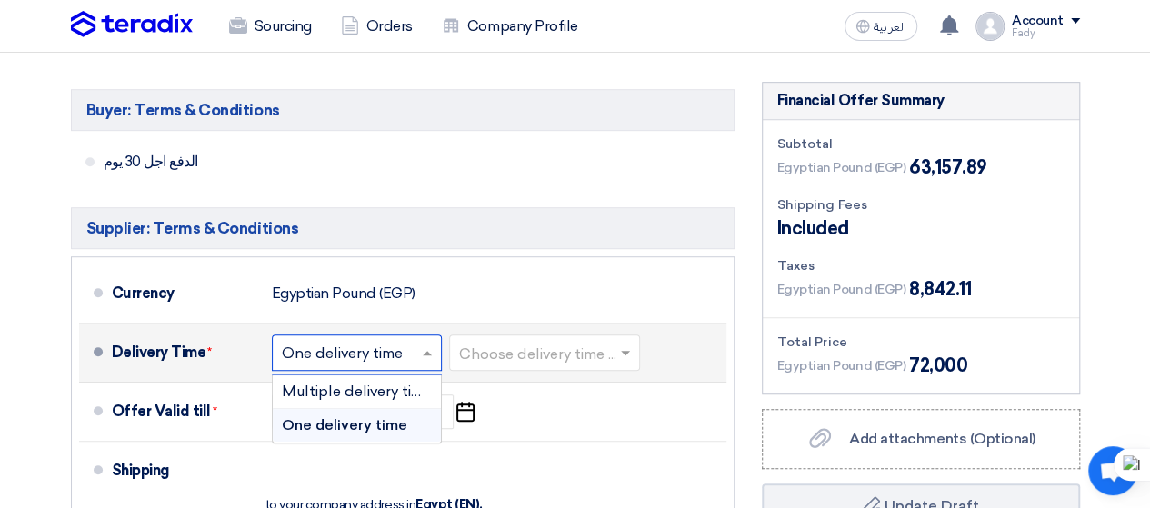
click at [368, 423] on span "One delivery time" at bounding box center [344, 424] width 125 height 17
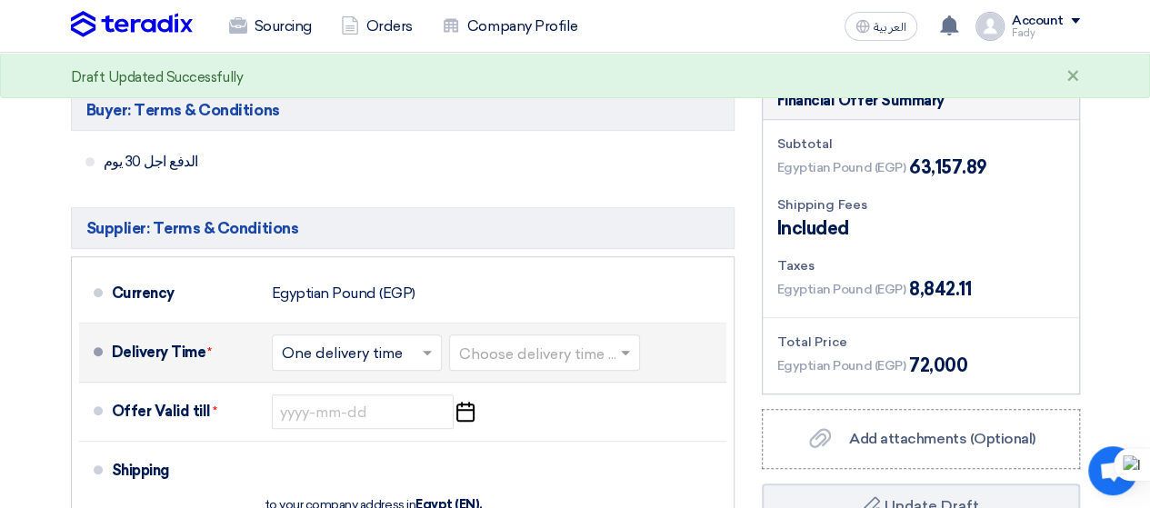
click at [512, 351] on input "text" at bounding box center [545, 355] width 173 height 26
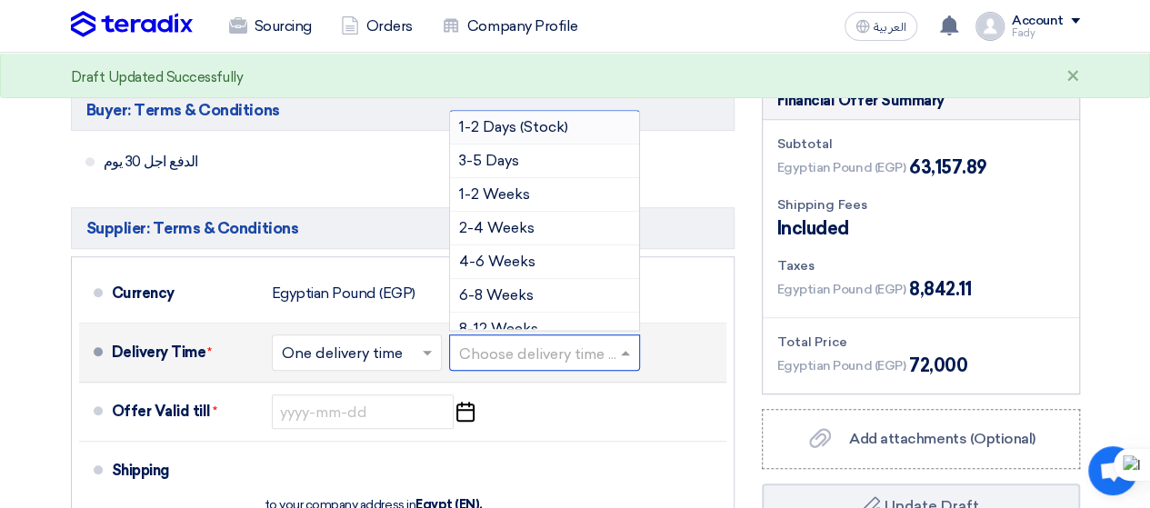
click at [515, 128] on span "1-2 Days (Stock)" at bounding box center [513, 126] width 109 height 17
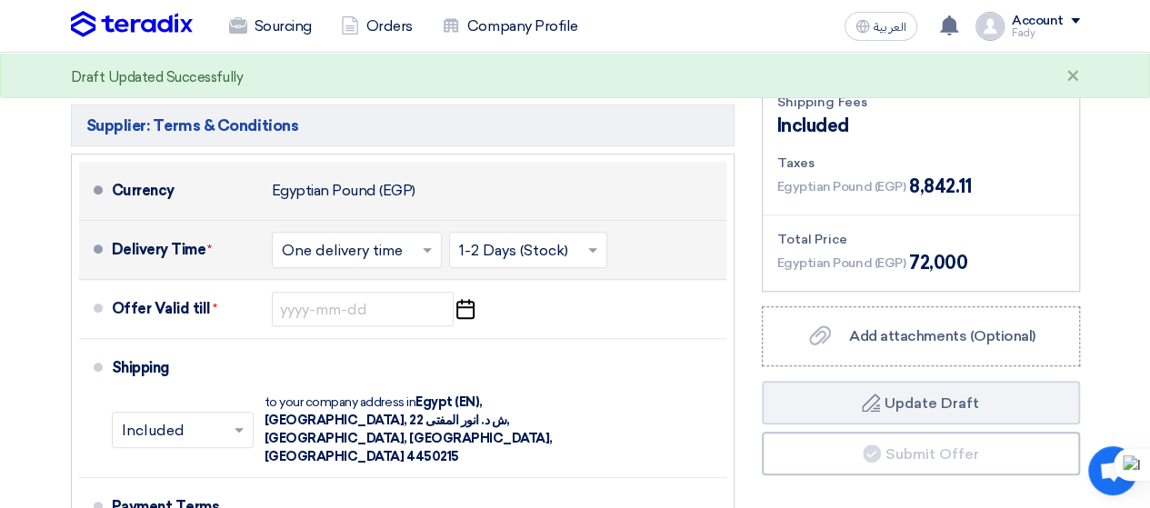
scroll to position [551, 0]
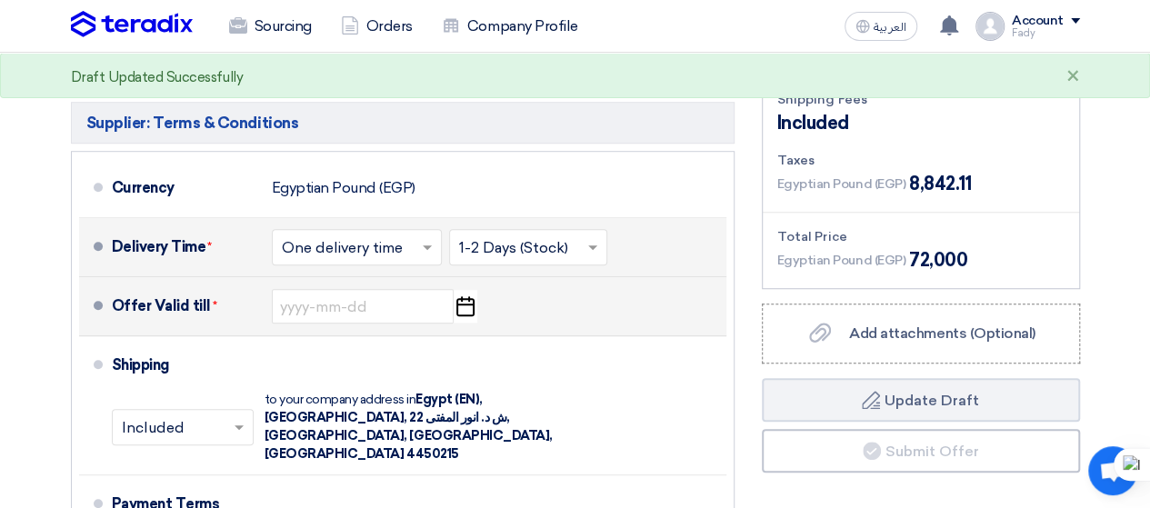
click at [463, 310] on icon "Pick a date" at bounding box center [465, 306] width 25 height 33
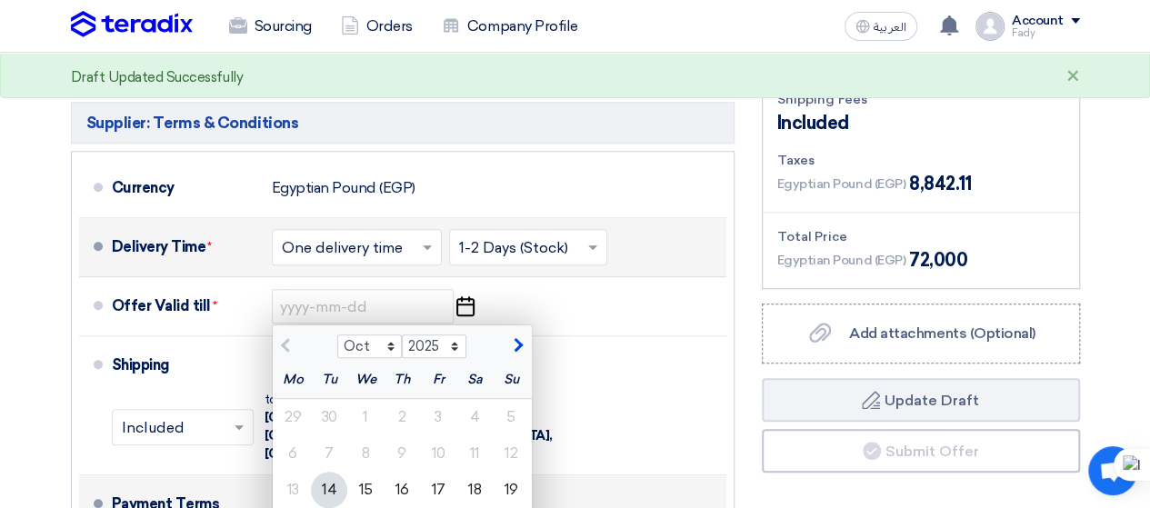
click at [405, 481] on div "16" at bounding box center [402, 490] width 36 height 36
type input "[DATE]"
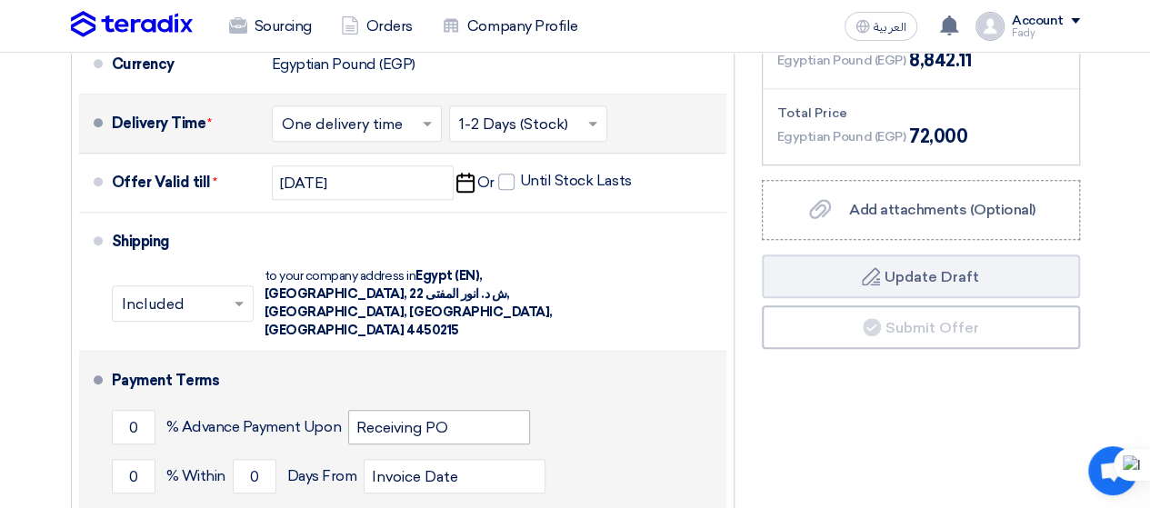
scroll to position [716, 0]
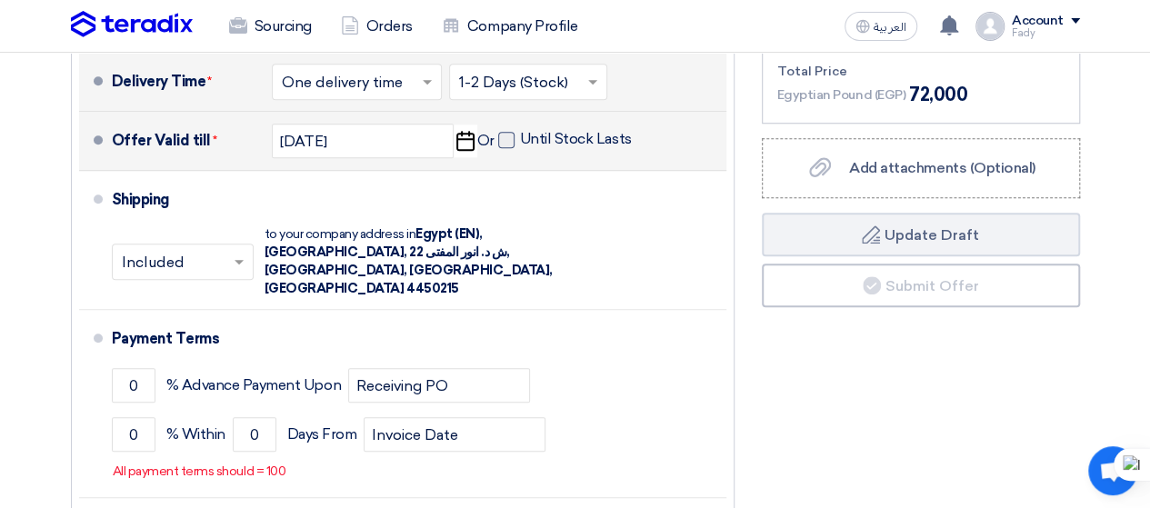
click at [500, 132] on span at bounding box center [506, 140] width 16 height 16
click at [520, 132] on input "Until Stock Lasts" at bounding box center [577, 147] width 115 height 35
checkbox input "true"
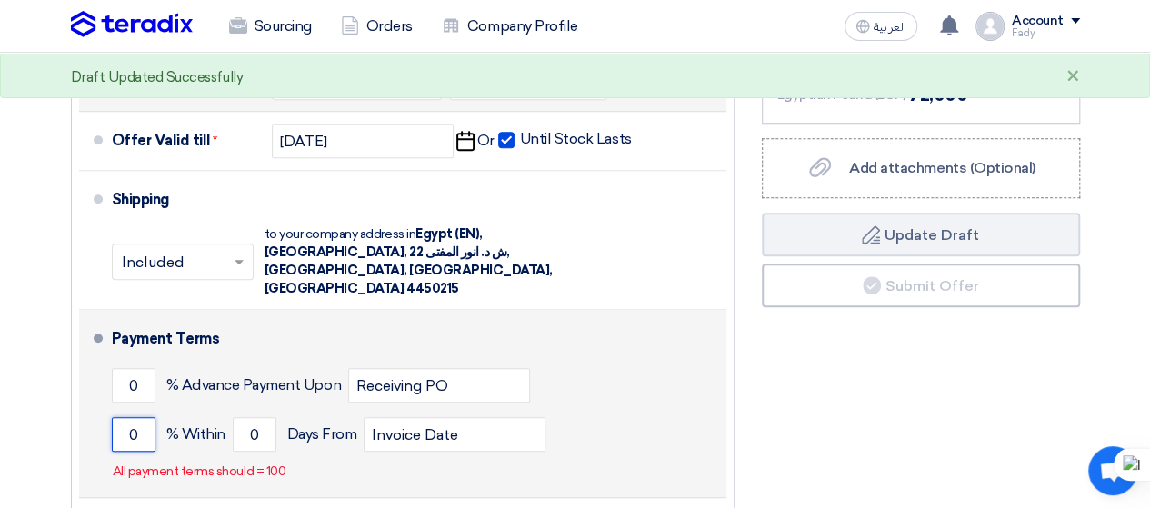
drag, startPoint x: 140, startPoint y: 421, endPoint x: 121, endPoint y: 421, distance: 19.1
click at [121, 421] on input "0" at bounding box center [134, 434] width 44 height 35
drag, startPoint x: 141, startPoint y: 420, endPoint x: 116, endPoint y: 422, distance: 24.6
click at [116, 422] on input "30" at bounding box center [134, 434] width 44 height 35
type input "100"
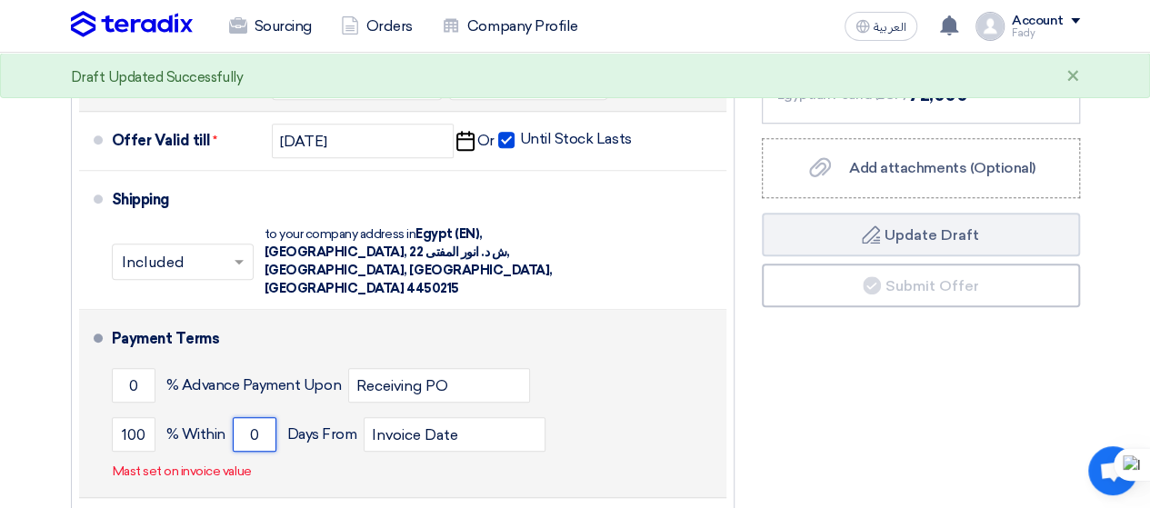
drag, startPoint x: 259, startPoint y: 415, endPoint x: 244, endPoint y: 417, distance: 15.6
click at [244, 417] on input "0" at bounding box center [255, 434] width 44 height 35
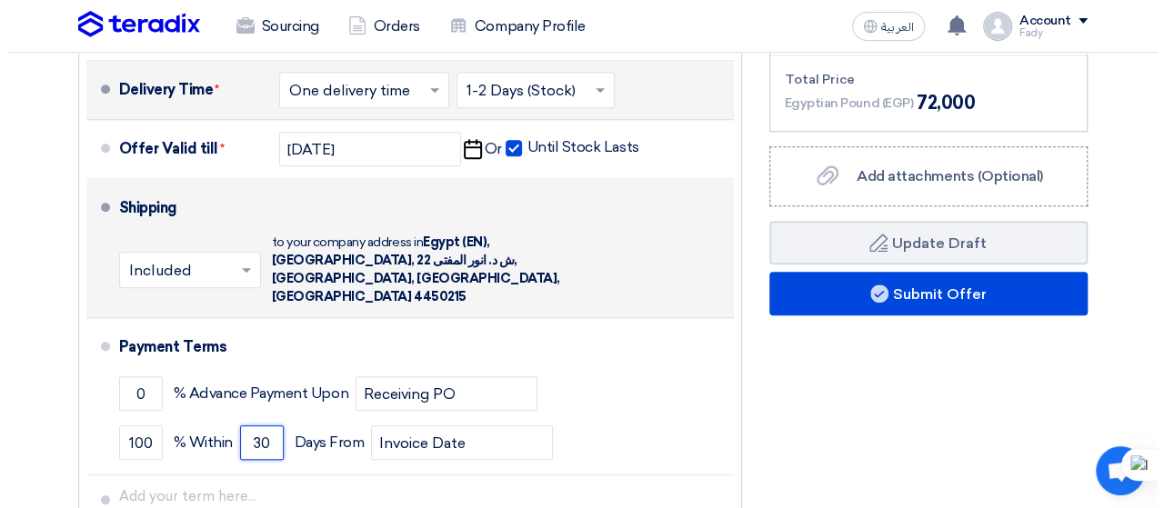
scroll to position [709, 0]
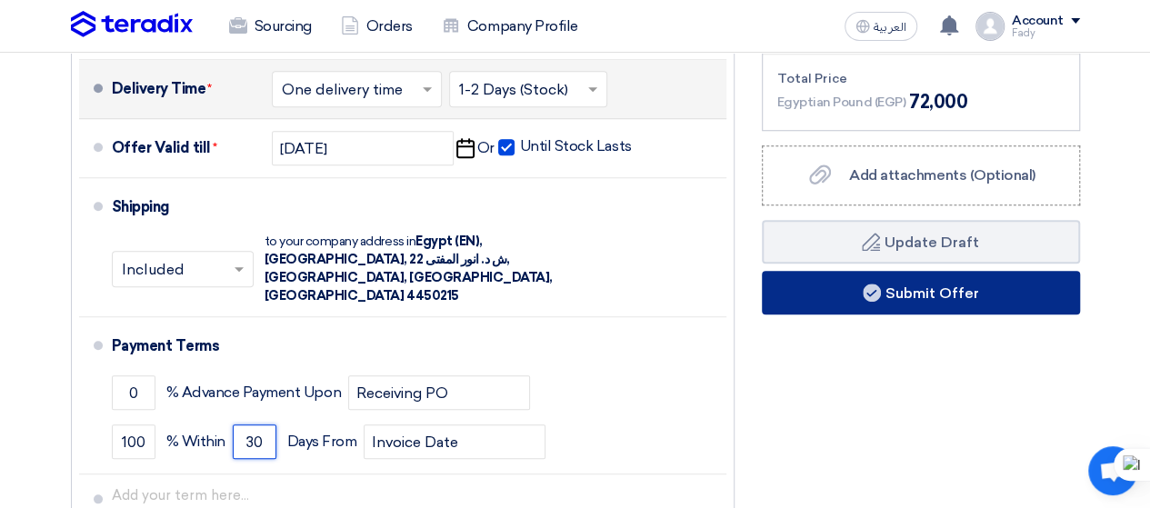
type input "30"
click at [853, 285] on button "Submit Offer" at bounding box center [921, 293] width 318 height 44
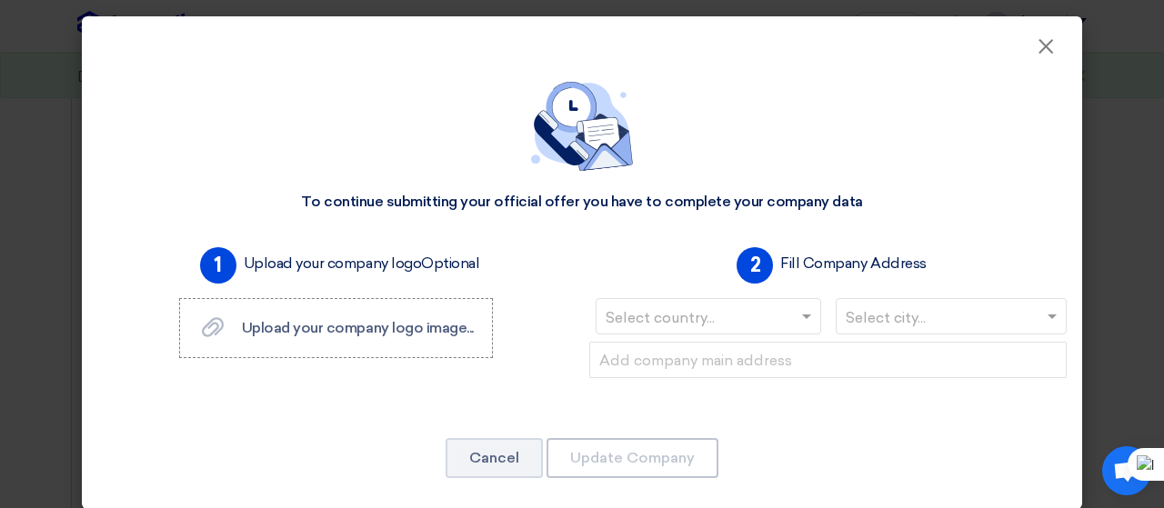
click at [696, 328] on input "text" at bounding box center [698, 319] width 187 height 30
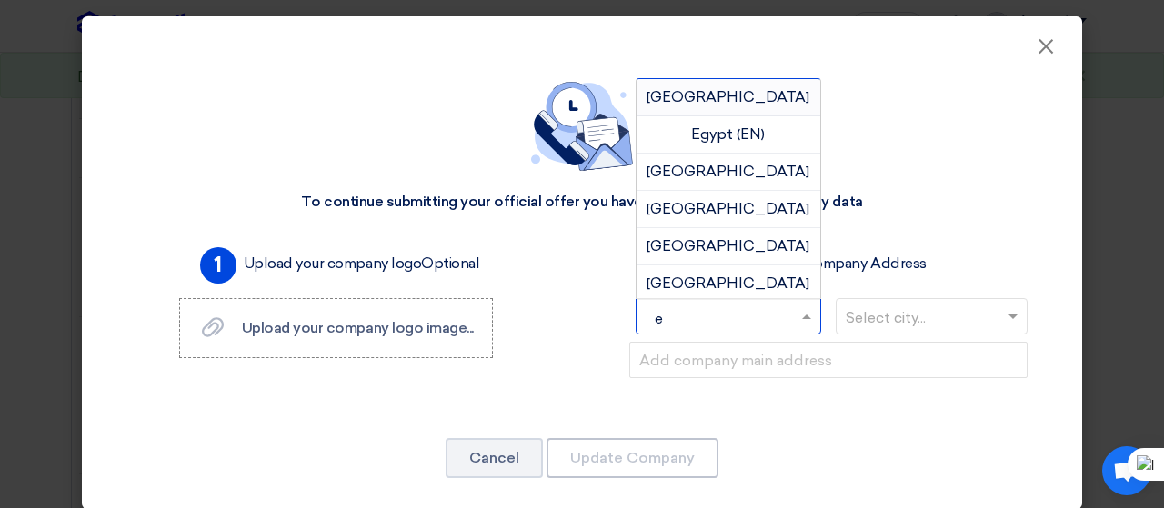
type input "eg"
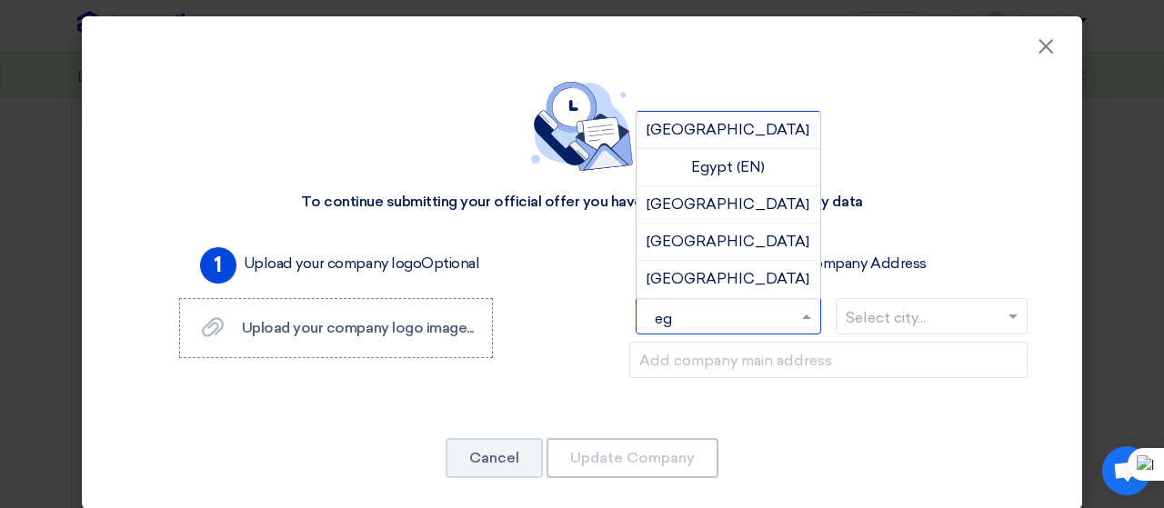
click at [744, 138] on span "[GEOGRAPHIC_DATA]" at bounding box center [727, 129] width 163 height 17
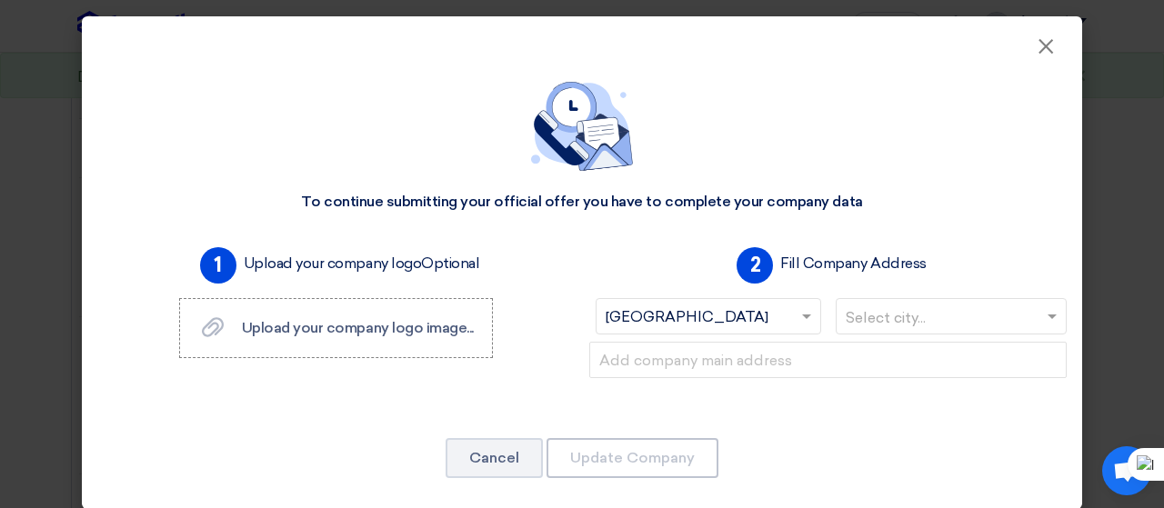
click at [914, 320] on input "text" at bounding box center [942, 319] width 194 height 30
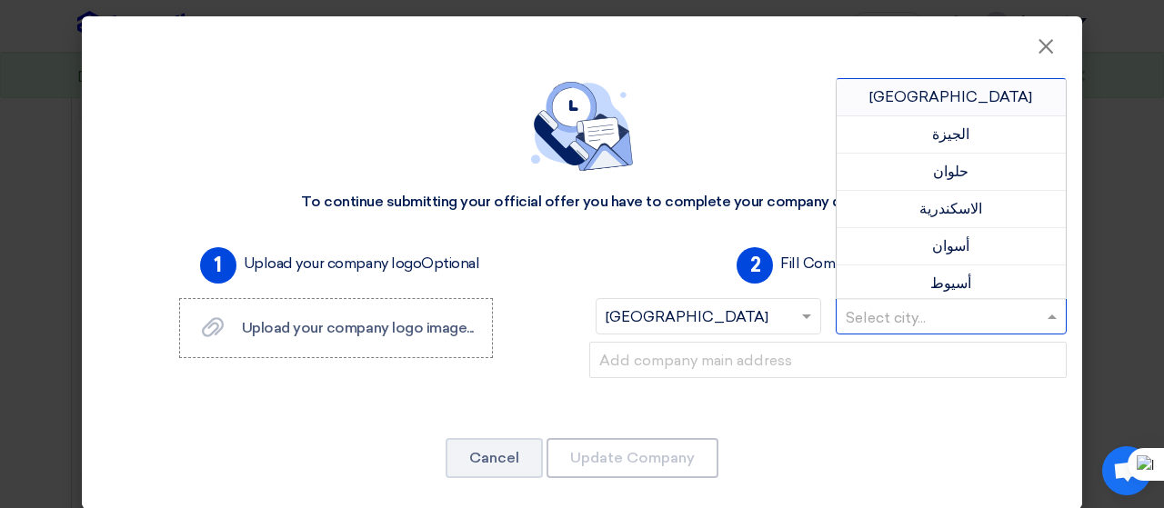
click at [931, 95] on span "[GEOGRAPHIC_DATA]" at bounding box center [950, 96] width 163 height 17
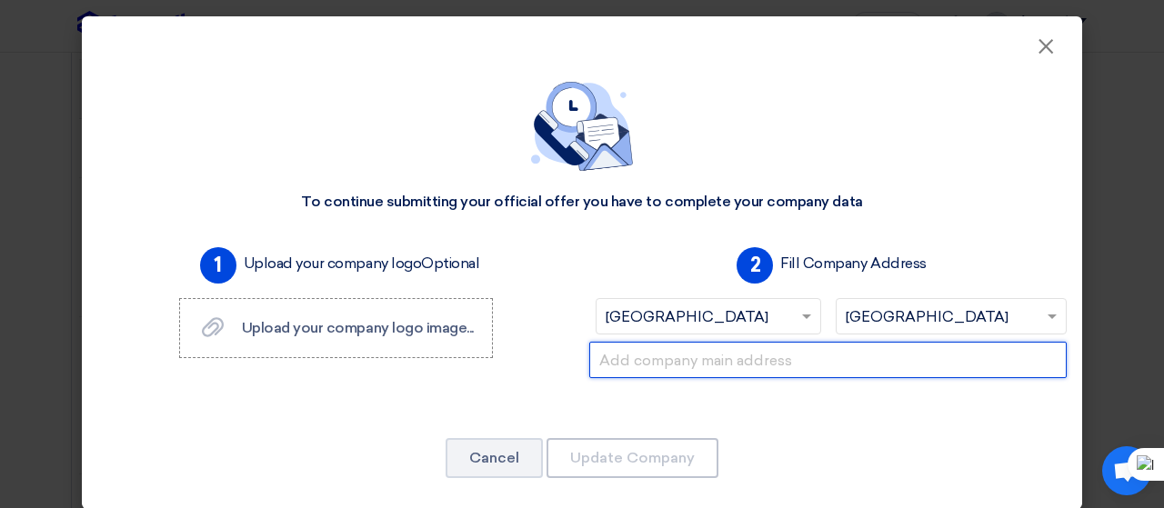
click at [789, 365] on input "text" at bounding box center [827, 360] width 477 height 36
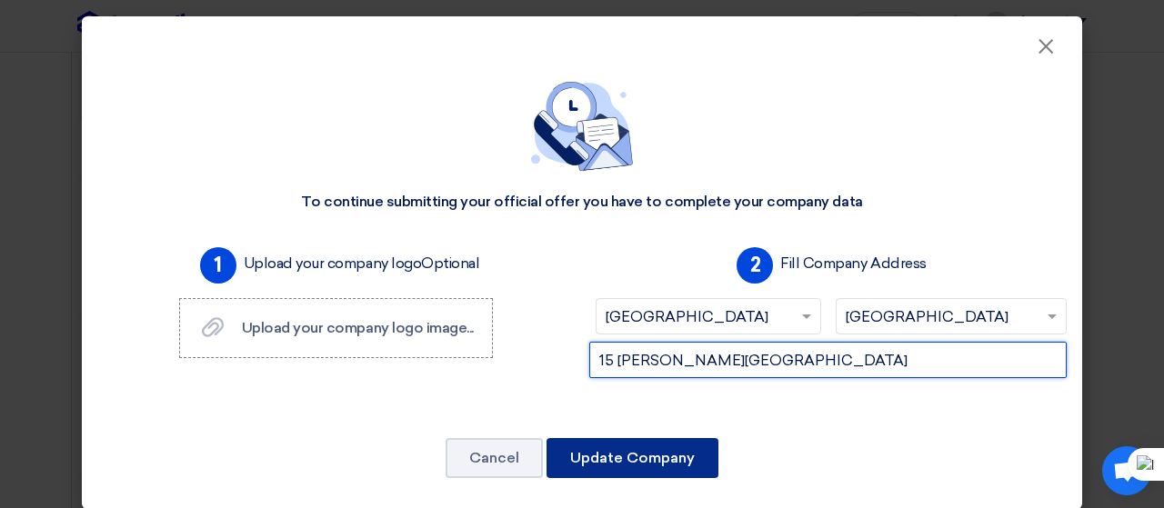
scroll to position [16, 0]
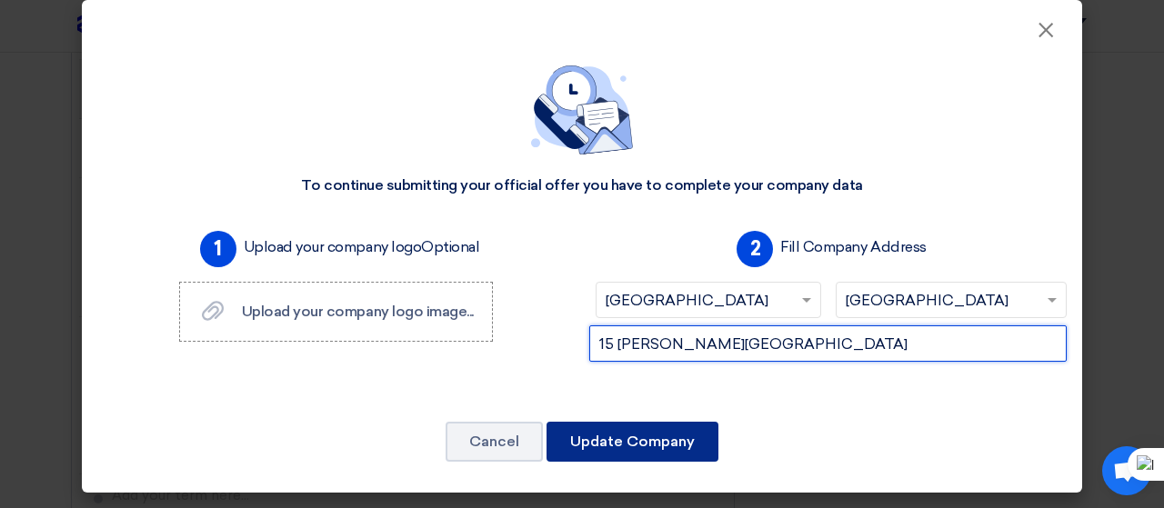
type input "15 [PERSON_NAME][GEOGRAPHIC_DATA]"
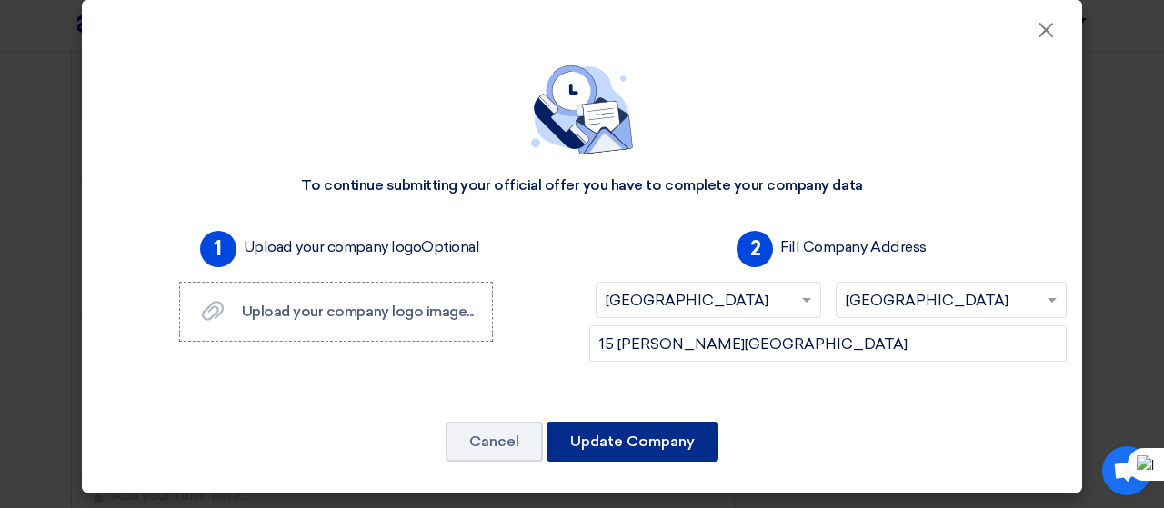
click at [672, 435] on button "Update Company" at bounding box center [632, 442] width 172 height 40
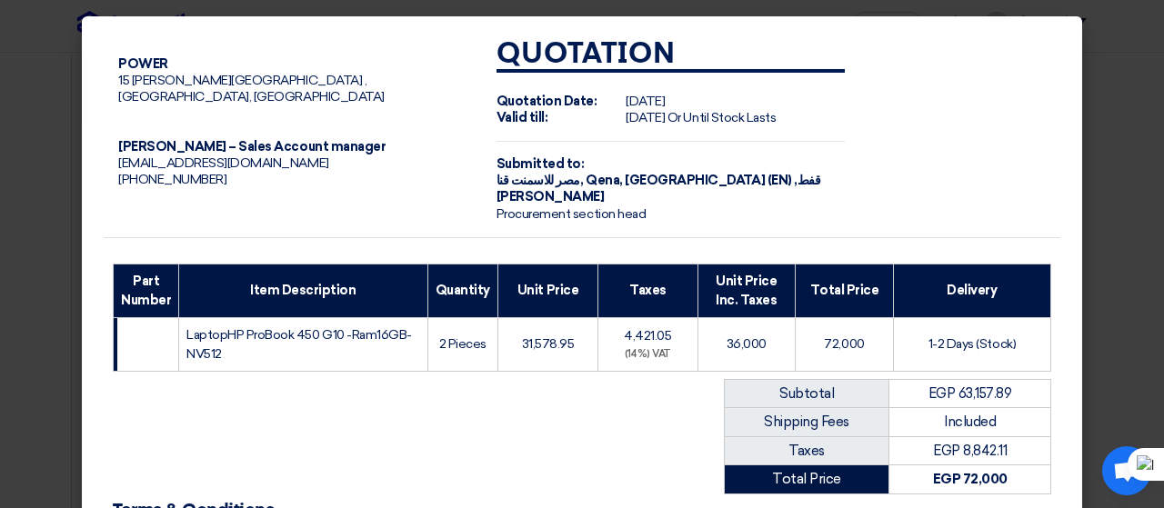
scroll to position [264, 0]
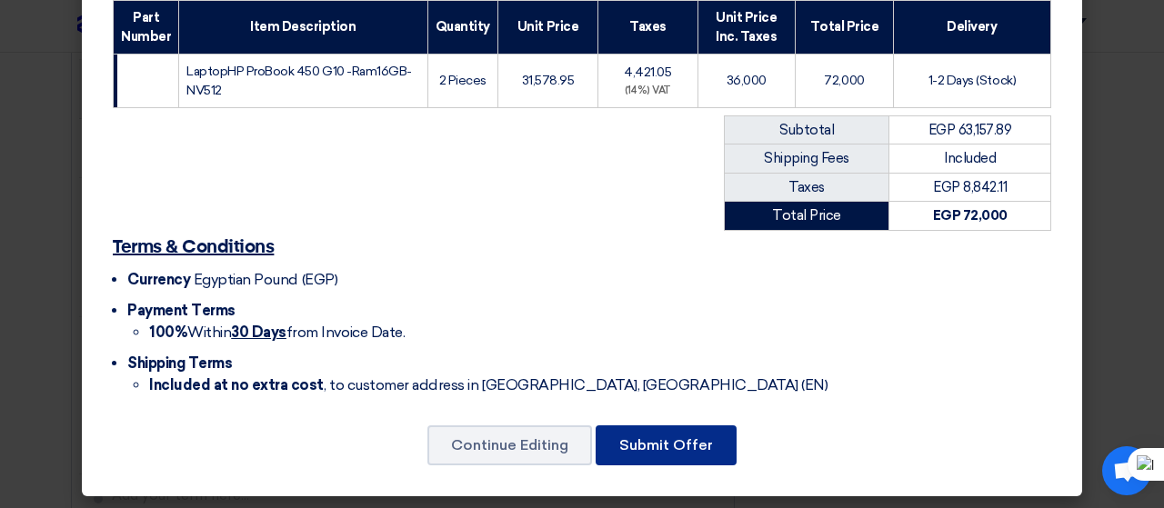
click at [671, 448] on button "Submit Offer" at bounding box center [665, 445] width 141 height 40
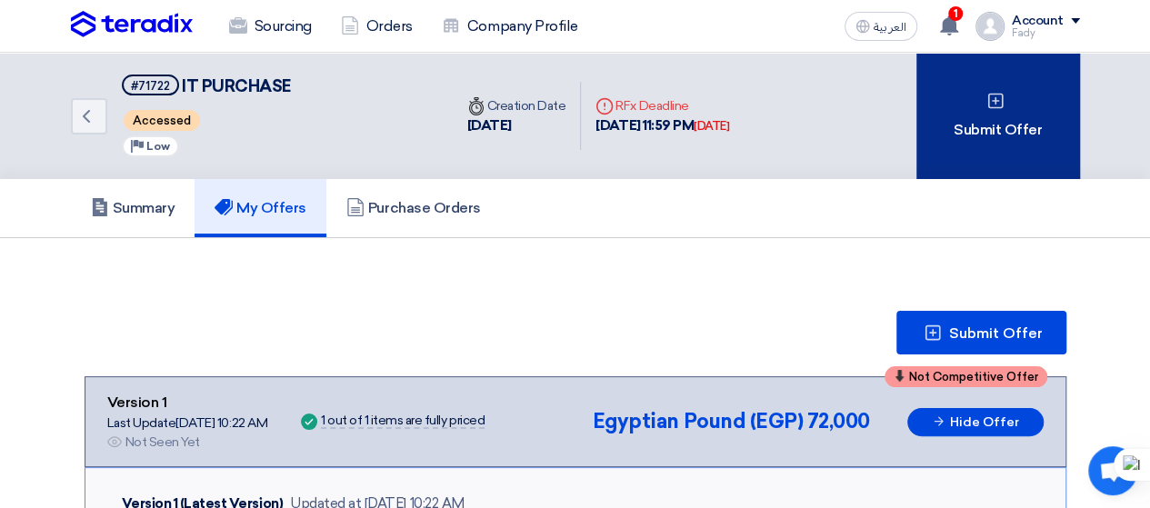
click at [987, 128] on div "Submit Offer" at bounding box center [998, 116] width 164 height 126
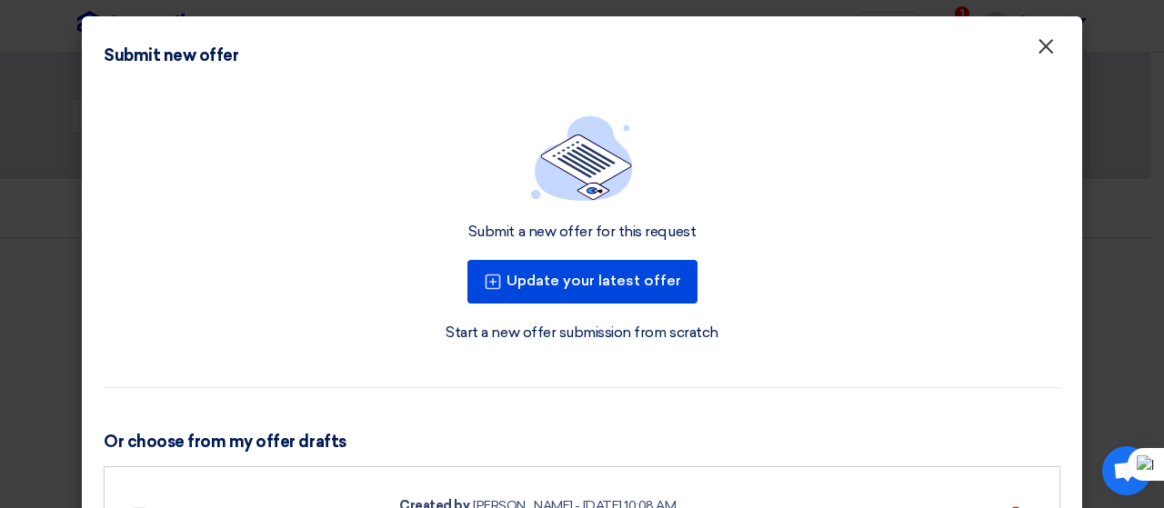
click at [1041, 43] on span "×" at bounding box center [1045, 51] width 18 height 36
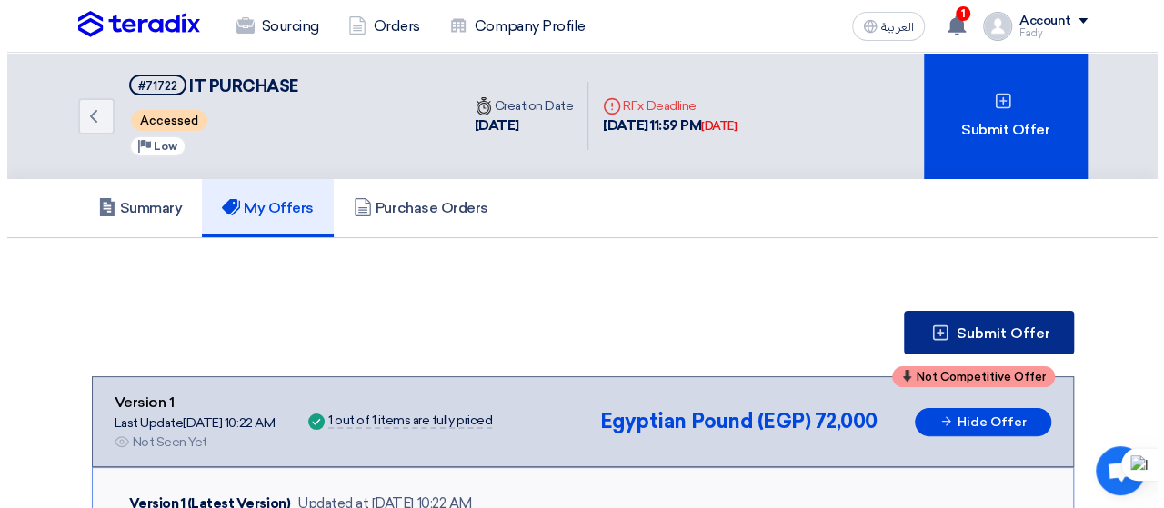
scroll to position [20, 0]
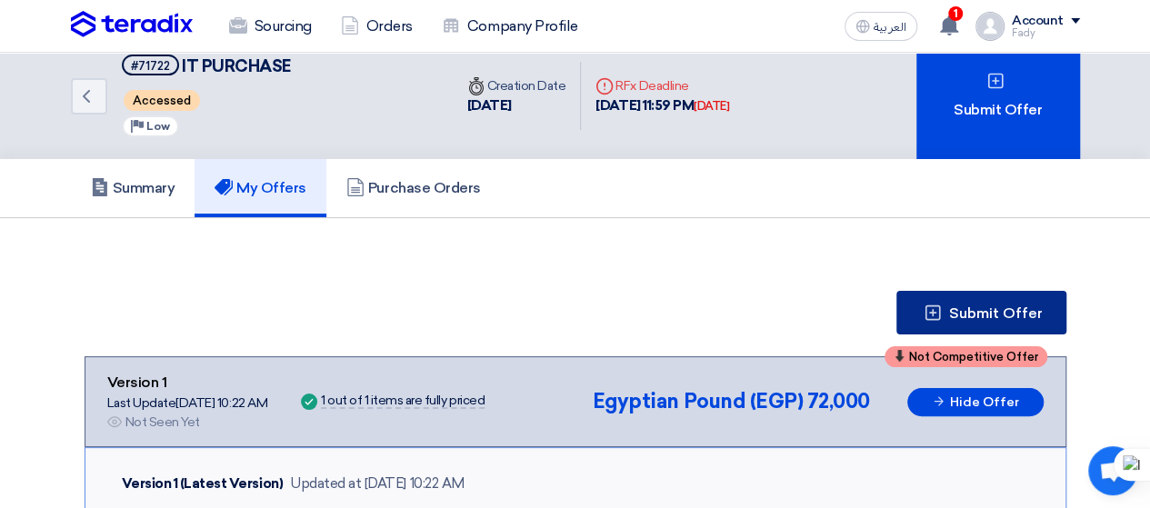
click at [976, 320] on span "Submit Offer" at bounding box center [996, 313] width 94 height 15
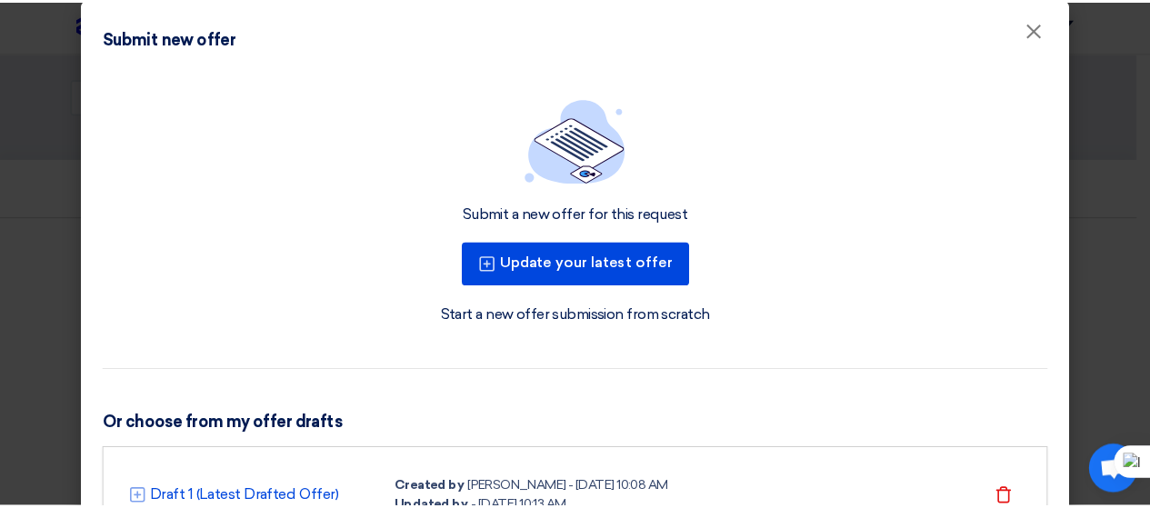
scroll to position [0, 0]
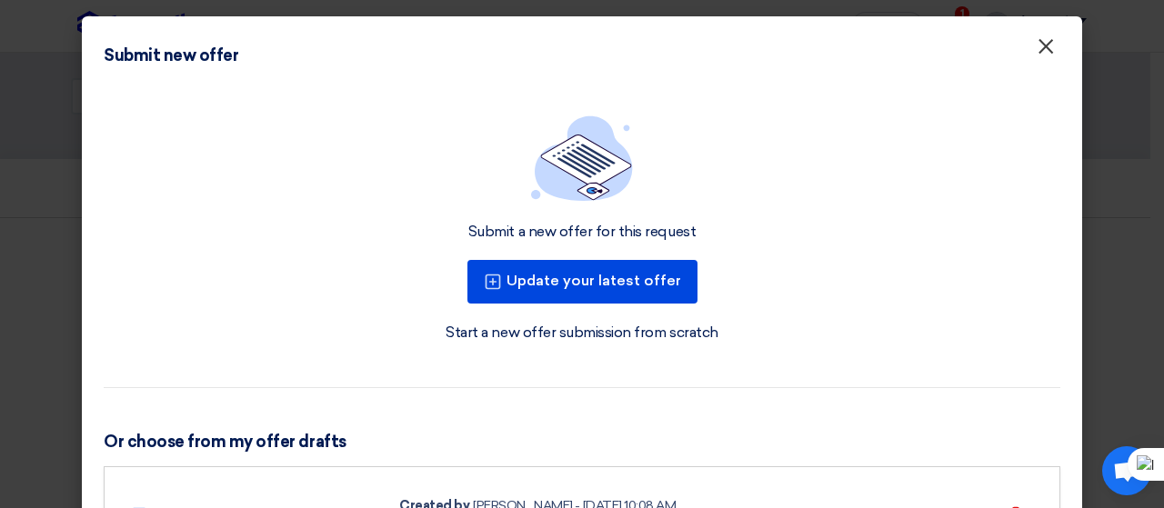
click at [1027, 45] on button "×" at bounding box center [1045, 47] width 47 height 36
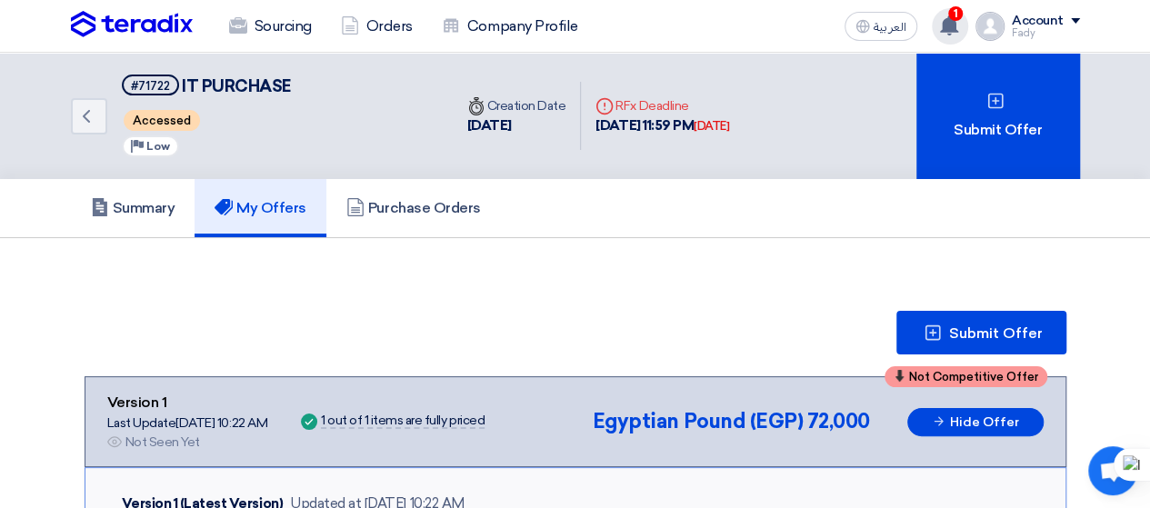
click at [954, 32] on use at bounding box center [949, 25] width 18 height 20
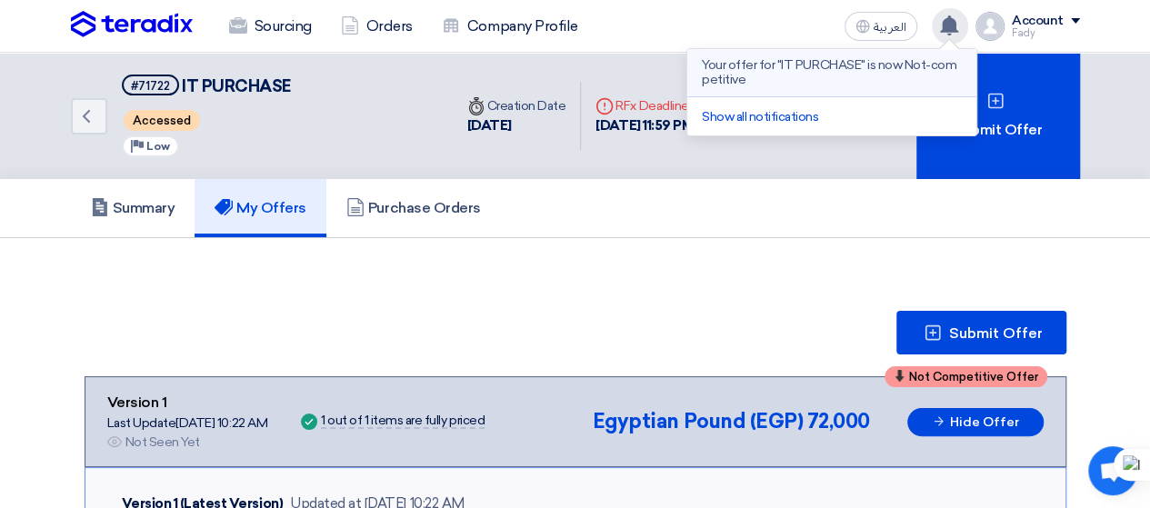
click at [856, 78] on p "Your offer for "IT PURCHASE" is now Not-competitive" at bounding box center [832, 72] width 260 height 29
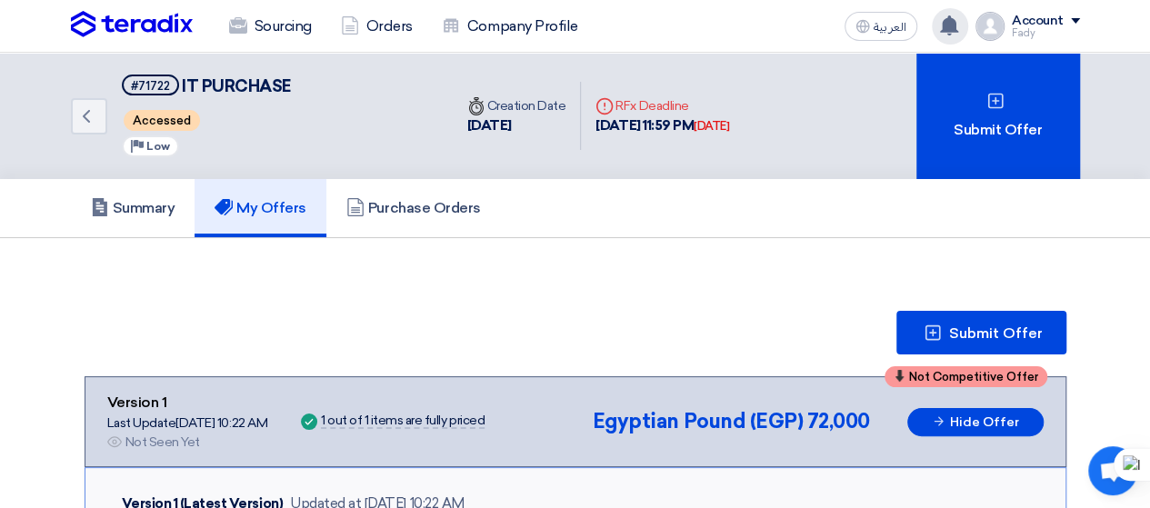
click at [1029, 21] on div "Account" at bounding box center [1038, 21] width 52 height 15
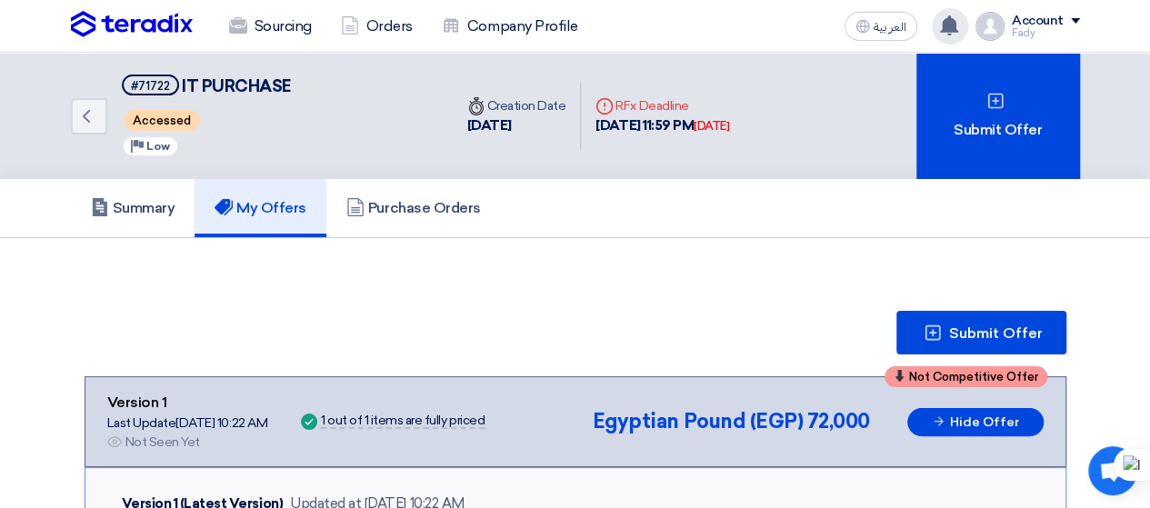
click at [124, 27] on img at bounding box center [132, 24] width 122 height 27
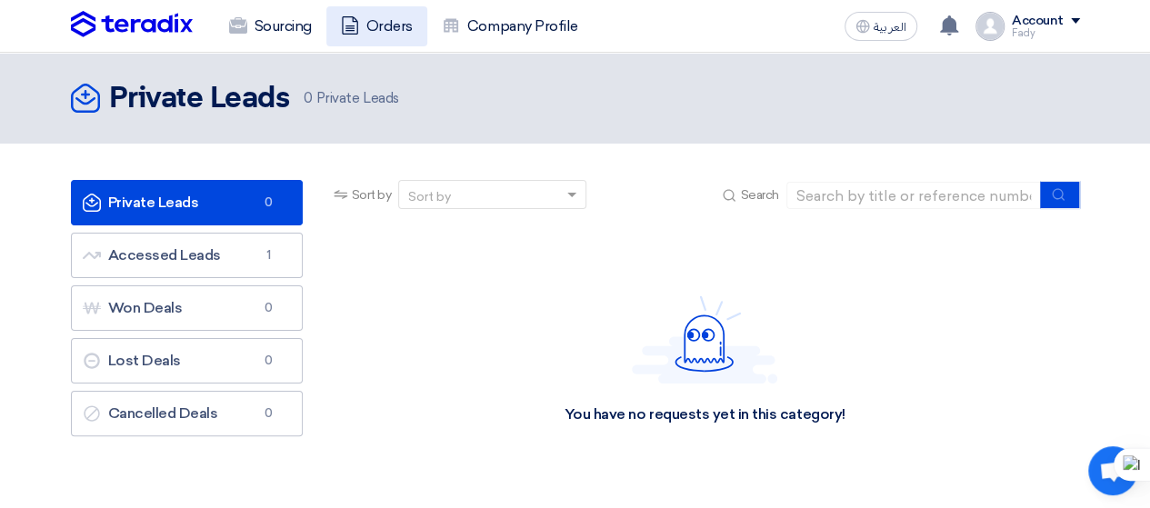
click at [397, 26] on link "Orders" at bounding box center [376, 26] width 101 height 40
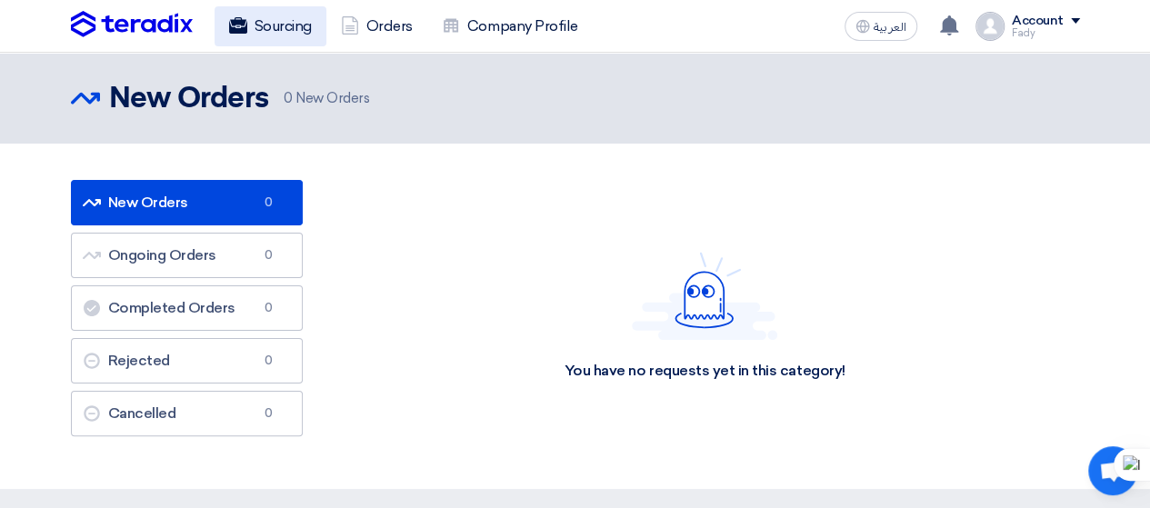
click at [278, 21] on link "Sourcing" at bounding box center [271, 26] width 112 height 40
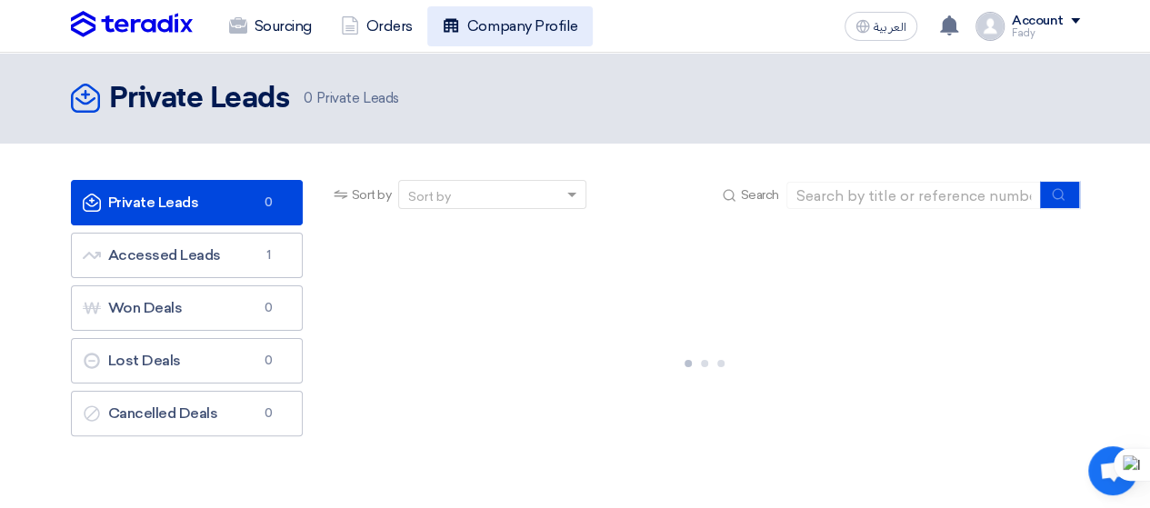
click at [491, 15] on link "Company Profile" at bounding box center [509, 26] width 165 height 40
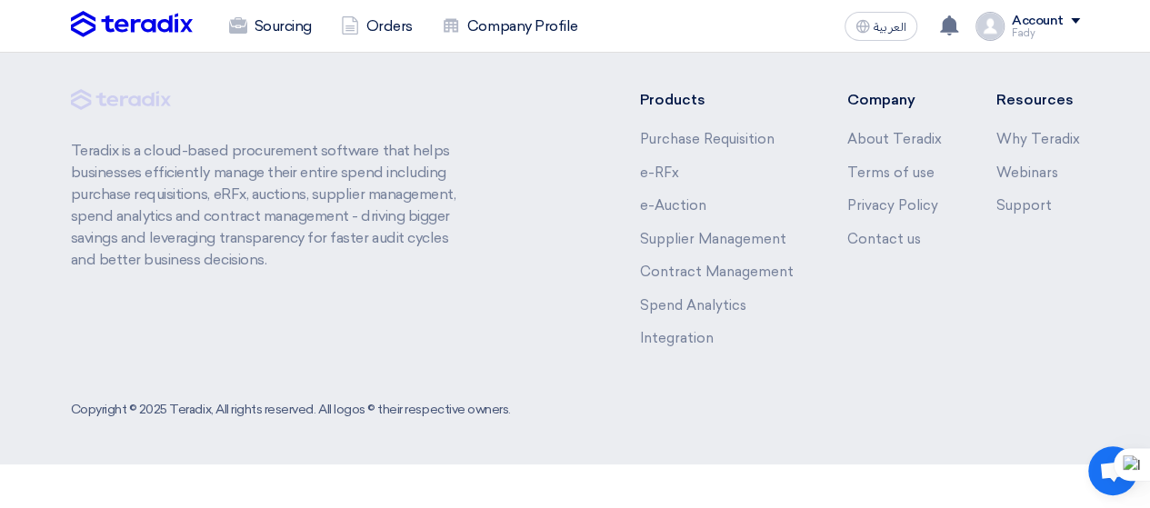
click at [145, 19] on img at bounding box center [132, 24] width 122 height 27
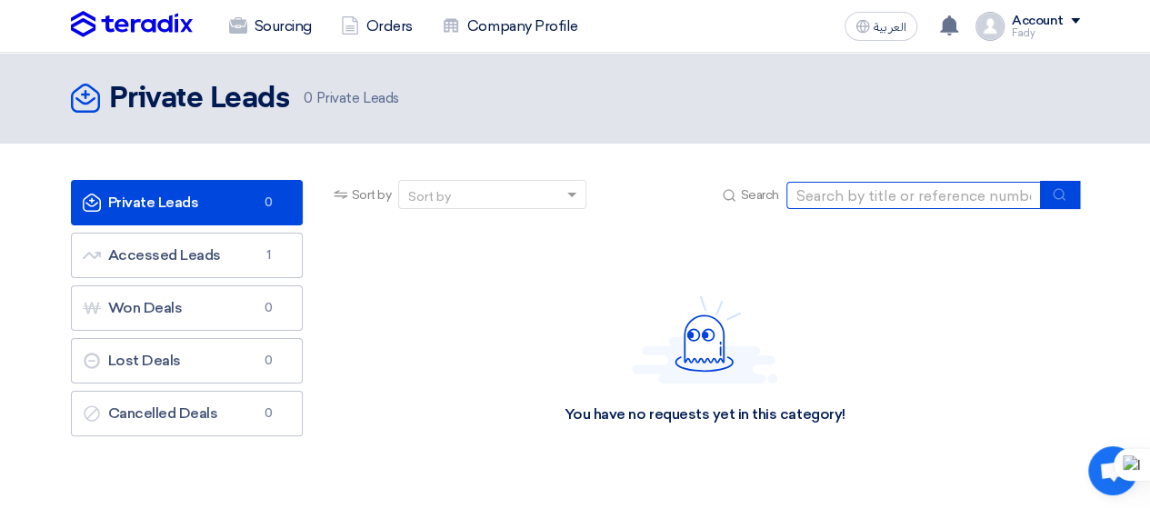
click at [896, 199] on input at bounding box center [913, 195] width 255 height 27
